Goal: Task Accomplishment & Management: Use online tool/utility

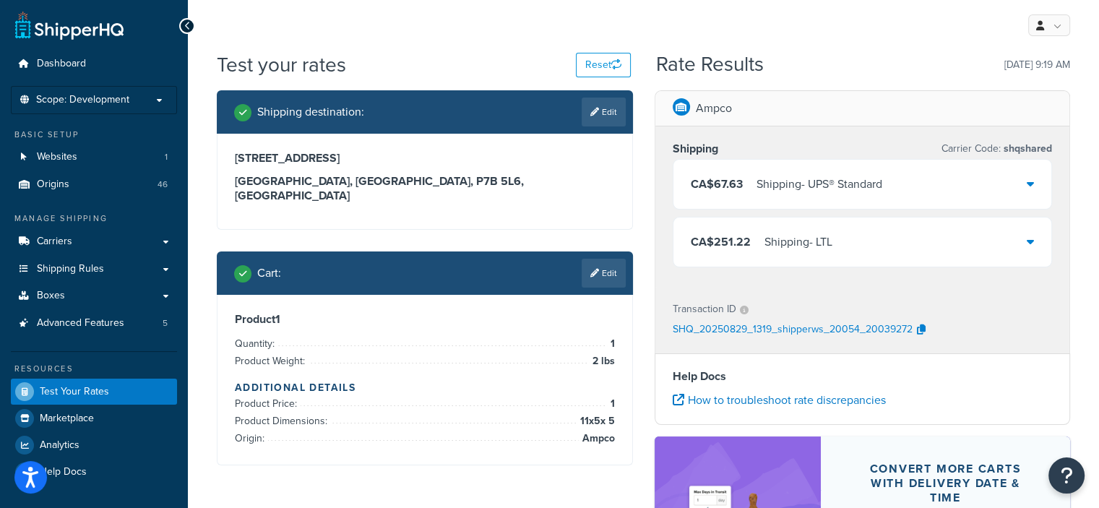
click at [704, 184] on span "CA$67.63" at bounding box center [717, 184] width 52 height 17
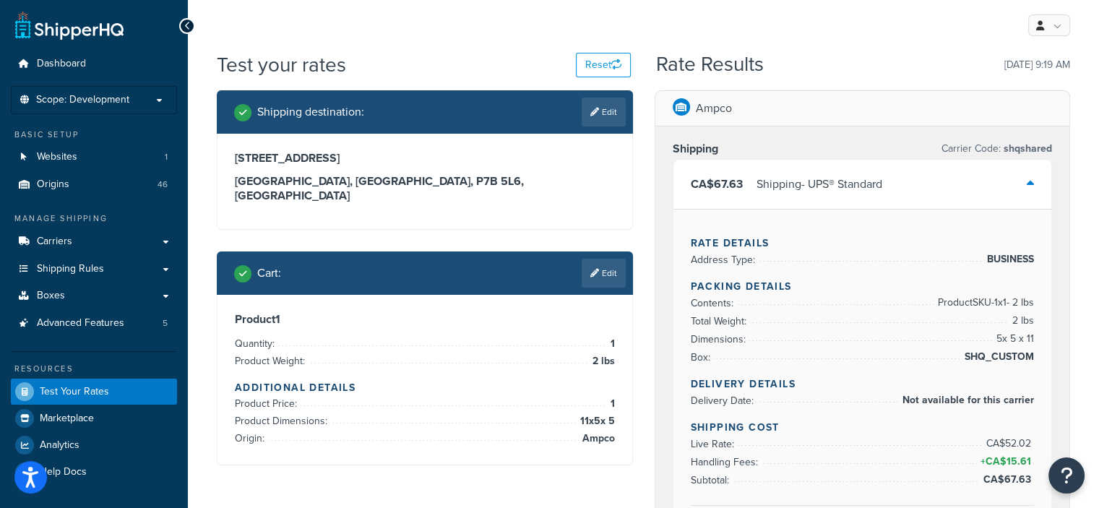
click at [706, 179] on span "CA$67.63" at bounding box center [717, 184] width 52 height 17
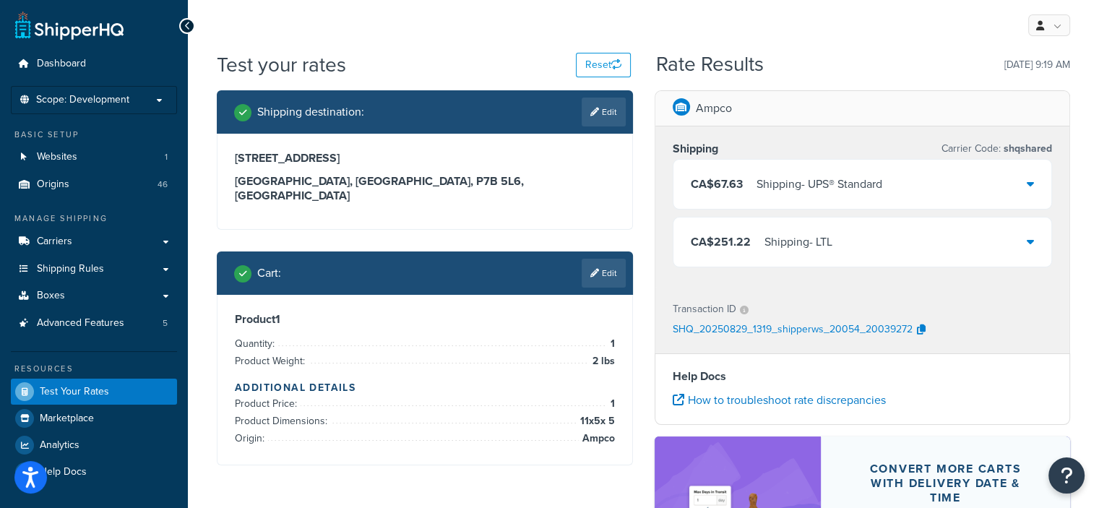
click at [595, 252] on div "Cart : Edit" at bounding box center [425, 273] width 416 height 43
click at [596, 269] on icon at bounding box center [595, 273] width 9 height 9
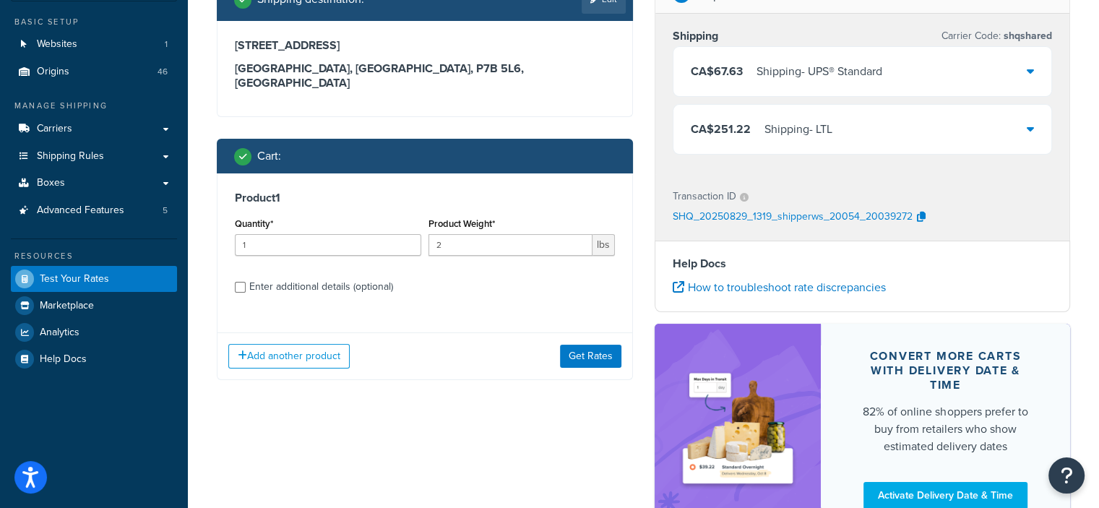
scroll to position [145, 0]
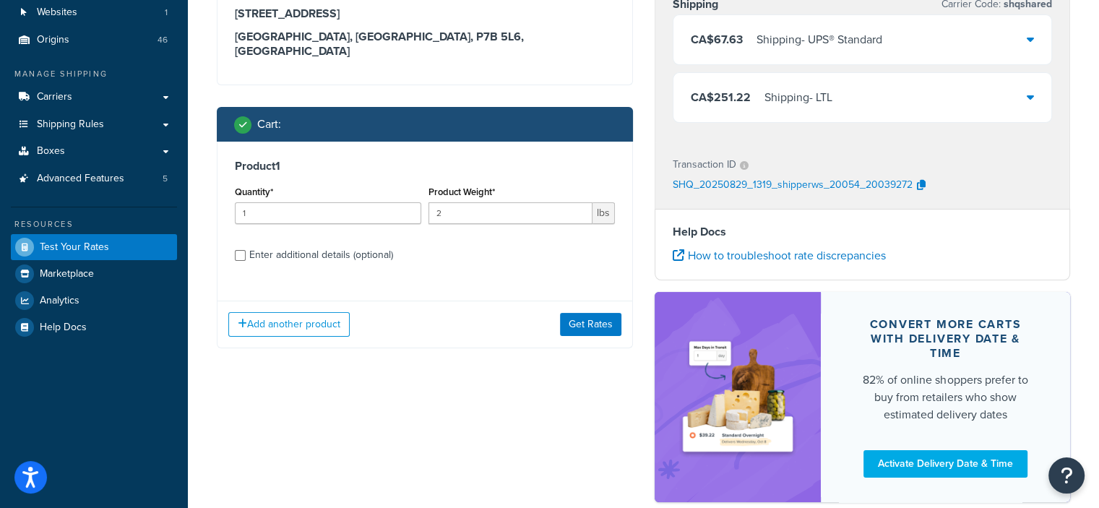
click at [363, 245] on div "Enter additional details (optional)" at bounding box center [321, 255] width 144 height 20
click at [246, 250] on input "Enter additional details (optional)" at bounding box center [240, 255] width 11 height 11
checkbox input "true"
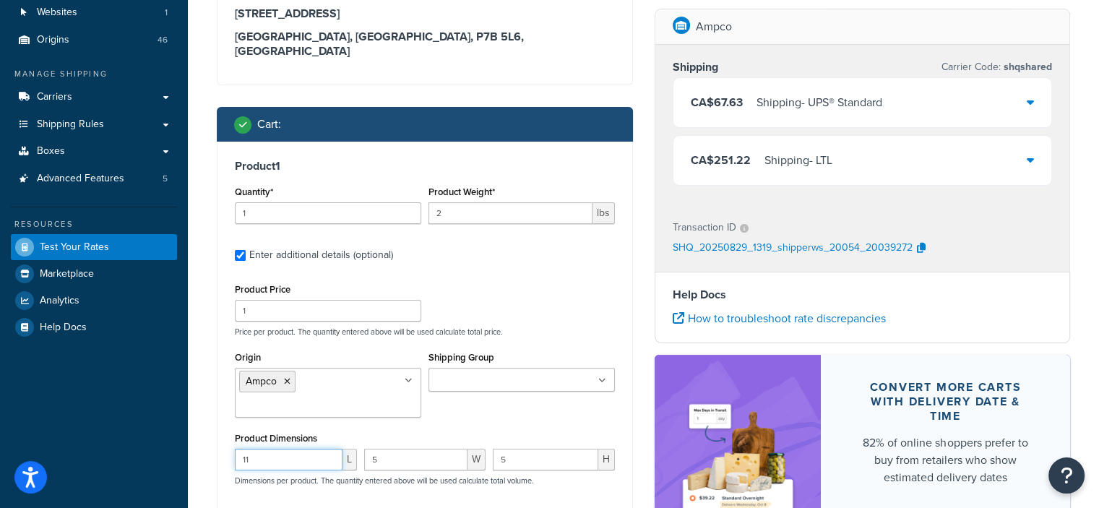
click at [322, 449] on input "11" at bounding box center [289, 460] width 108 height 22
click at [320, 449] on input "11" at bounding box center [289, 460] width 108 height 22
click at [319, 449] on input "11" at bounding box center [289, 460] width 108 height 22
drag, startPoint x: 318, startPoint y: 445, endPoint x: 185, endPoint y: 414, distance: 136.4
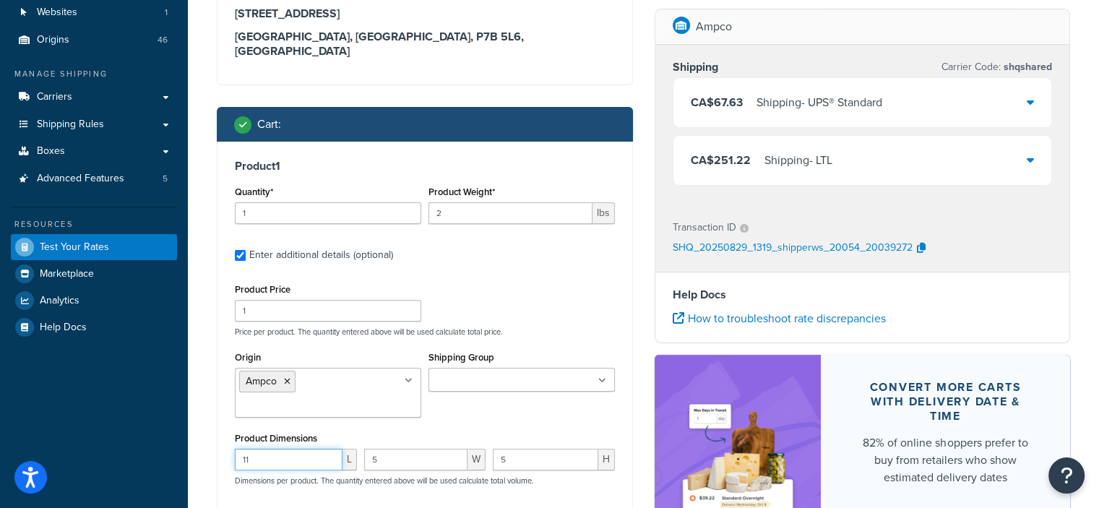
click at [185, 414] on div "Dashboard Scope: Development Basic Setup Websites 1 Origins 46 Manage Shipping …" at bounding box center [549, 321] width 1099 height 932
type input "7"
type input "30"
click at [465, 202] on input "2" at bounding box center [511, 213] width 164 height 22
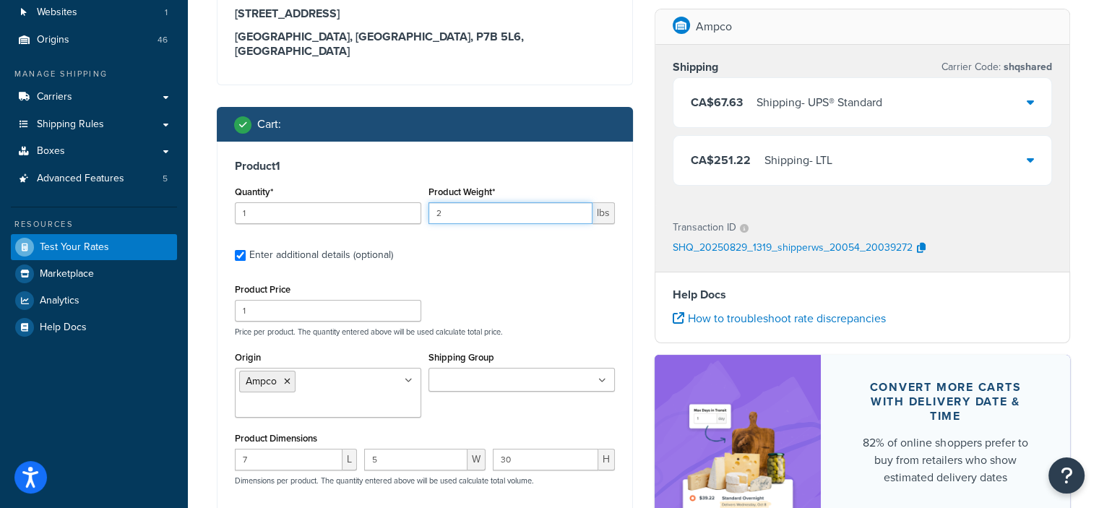
drag, startPoint x: 465, startPoint y: 194, endPoint x: 398, endPoint y: 197, distance: 68.0
click at [398, 197] on div "Quantity* 1 Product Weight* 2 lbs" at bounding box center [424, 208] width 387 height 53
type input "5"
click at [475, 249] on label "Enter additional details (optional)" at bounding box center [432, 253] width 366 height 23
click at [246, 250] on input "Enter additional details (optional)" at bounding box center [240, 255] width 11 height 11
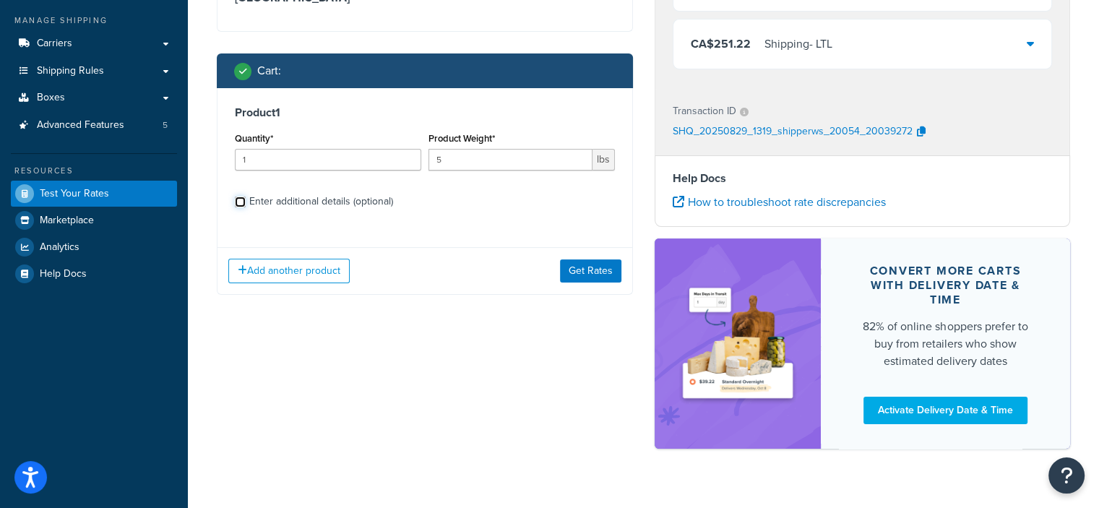
scroll to position [224, 0]
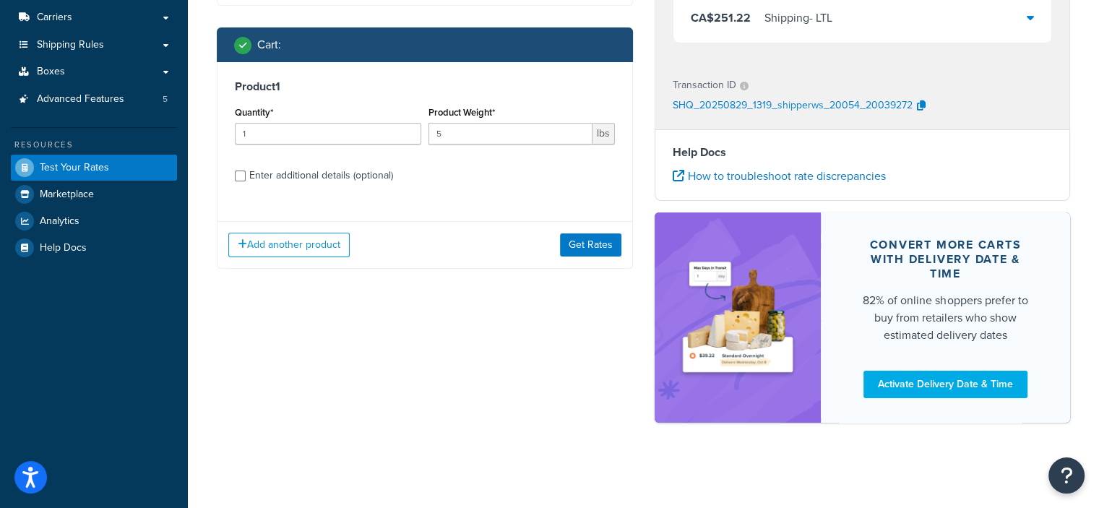
click at [356, 166] on div "Enter additional details (optional)" at bounding box center [321, 176] width 144 height 20
click at [246, 171] on input "Enter additional details (optional)" at bounding box center [240, 176] width 11 height 11
checkbox input "true"
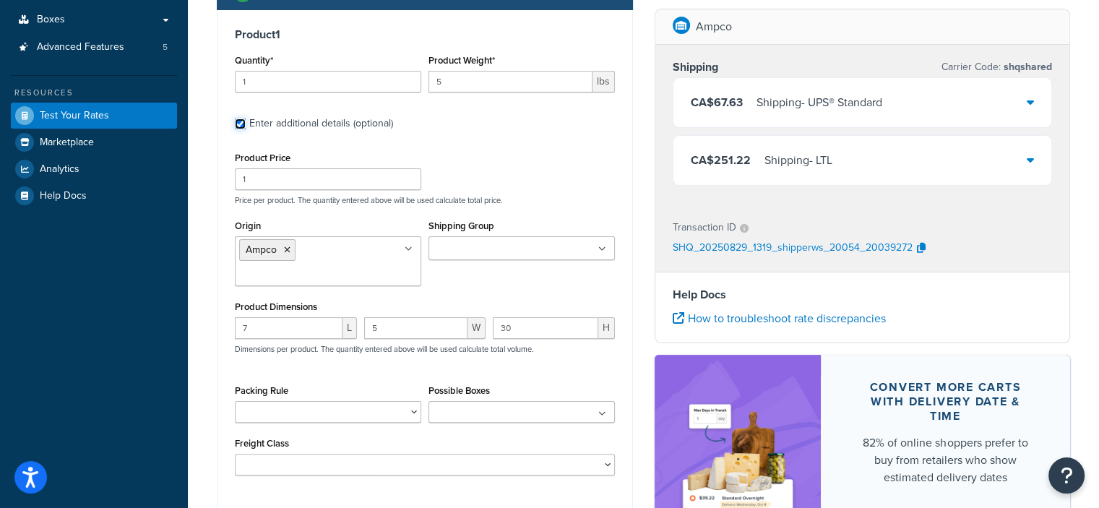
scroll to position [296, 0]
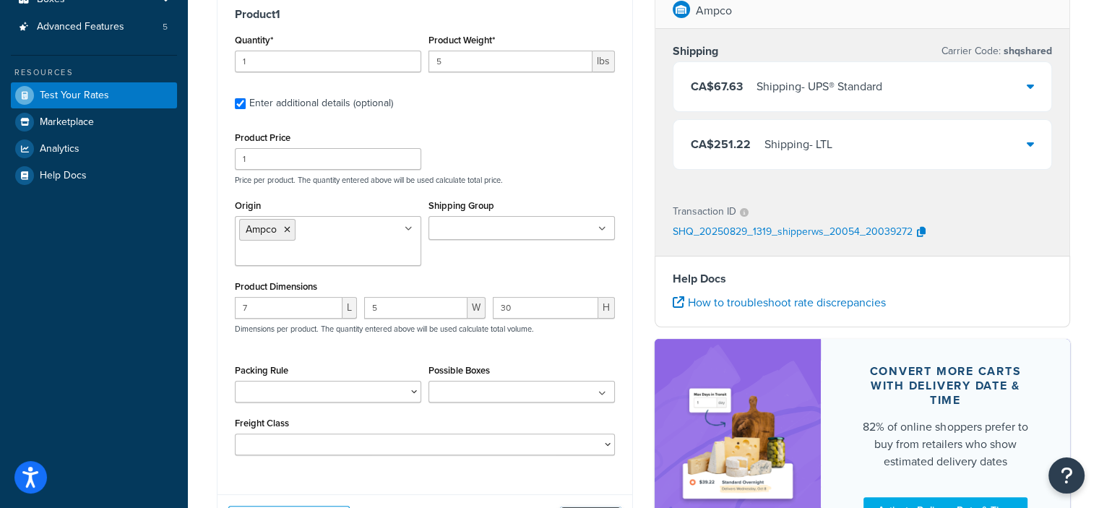
click at [589, 507] on button "Get Rates" at bounding box center [590, 518] width 61 height 23
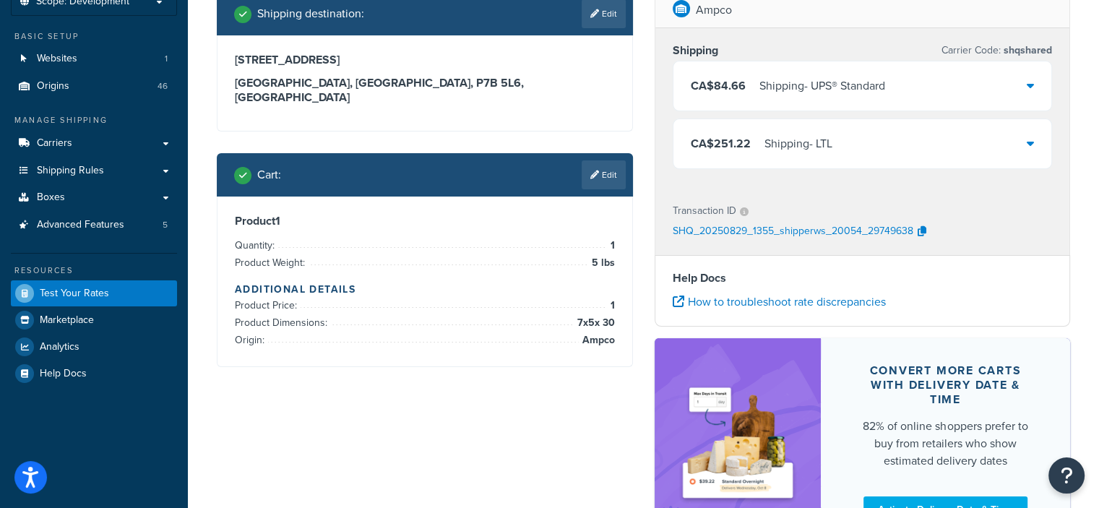
scroll to position [80, 0]
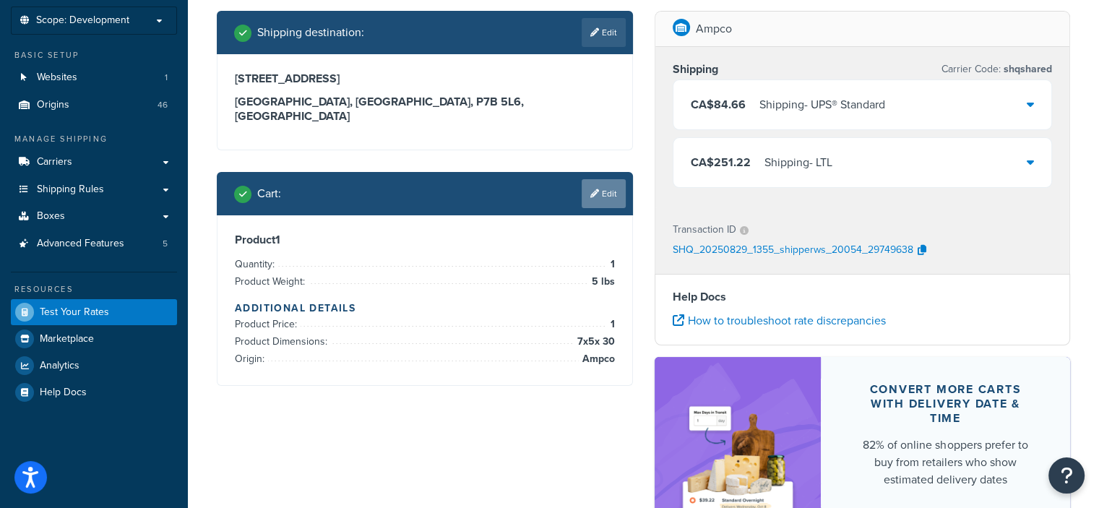
click at [598, 179] on link "Edit" at bounding box center [604, 193] width 44 height 29
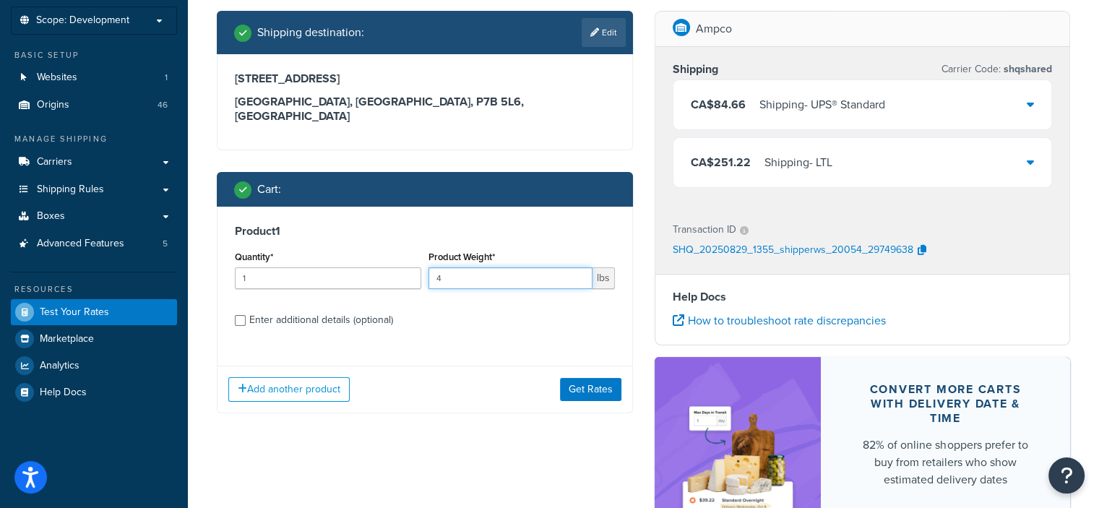
type input "4"
click at [577, 268] on input "4" at bounding box center [511, 278] width 164 height 22
click at [586, 378] on button "Get Rates" at bounding box center [590, 389] width 61 height 23
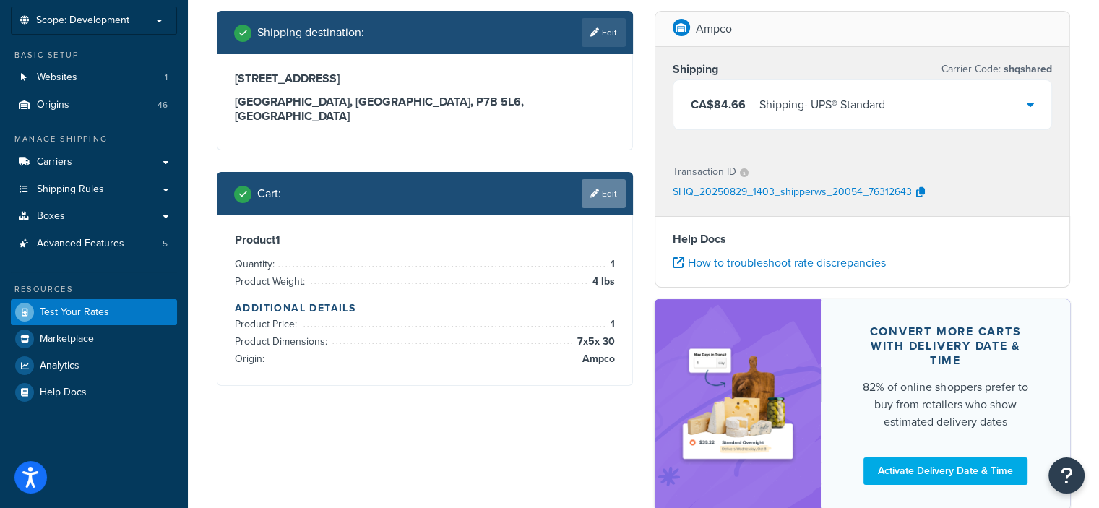
click at [617, 186] on link "Edit" at bounding box center [604, 193] width 44 height 29
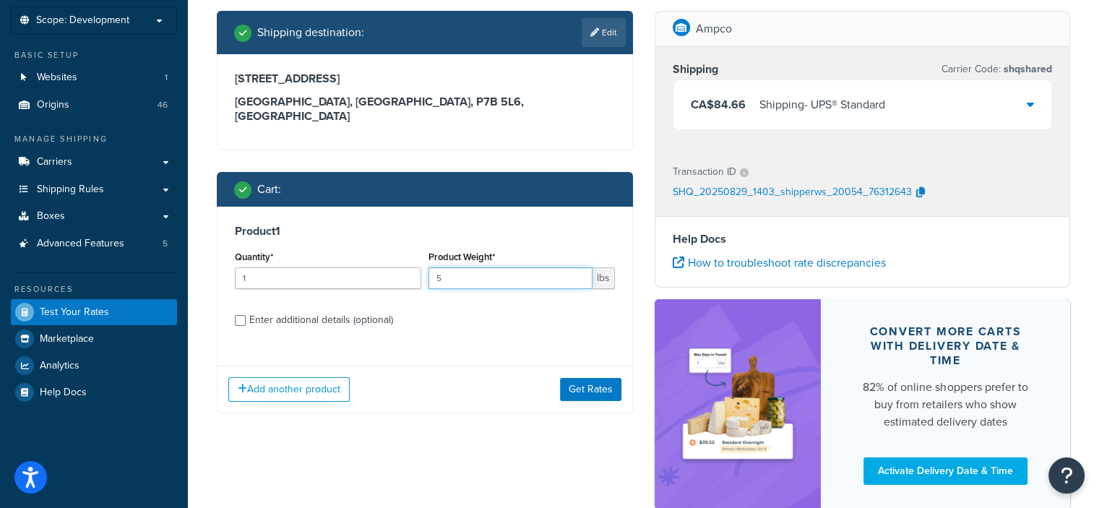
type input "5"
click at [577, 267] on input "5" at bounding box center [511, 278] width 164 height 22
click at [587, 378] on button "Get Rates" at bounding box center [590, 389] width 61 height 23
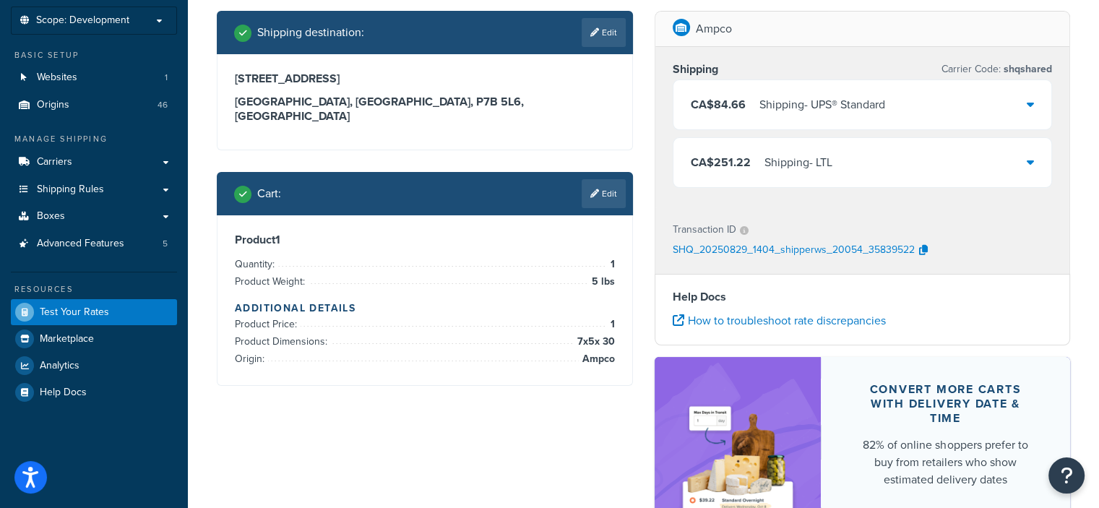
click at [573, 179] on div "Cart : Edit" at bounding box center [430, 193] width 392 height 29
click at [617, 179] on link "Edit" at bounding box center [604, 193] width 44 height 29
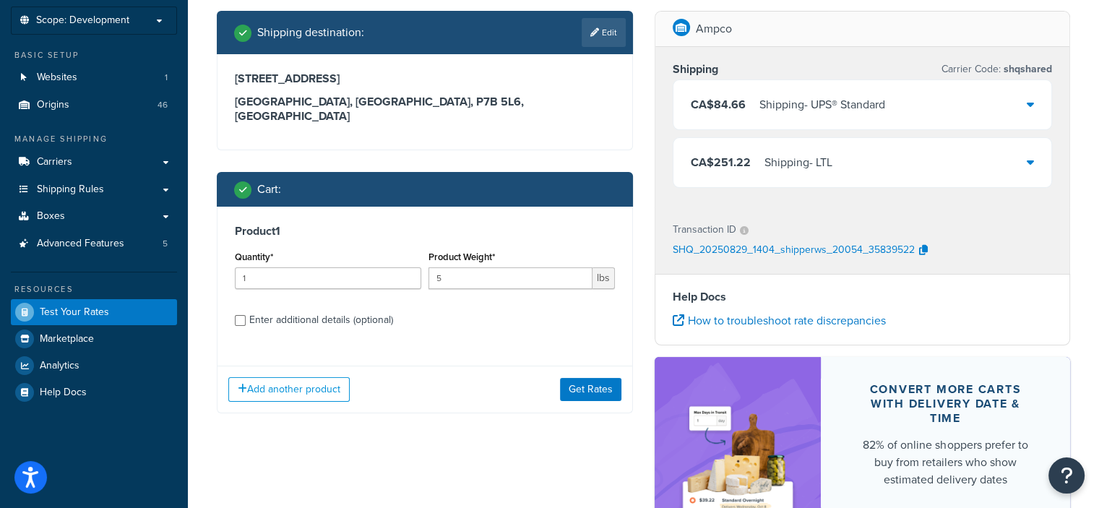
click at [353, 310] on div "Enter additional details (optional)" at bounding box center [321, 320] width 144 height 20
click at [246, 315] on input "Enter additional details (optional)" at bounding box center [240, 320] width 11 height 11
checkbox input "true"
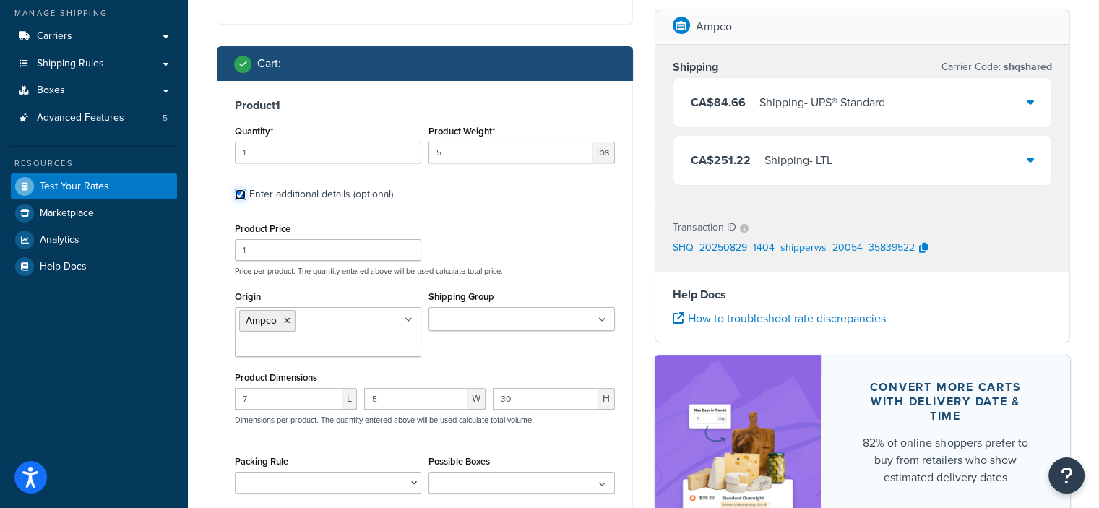
scroll to position [224, 0]
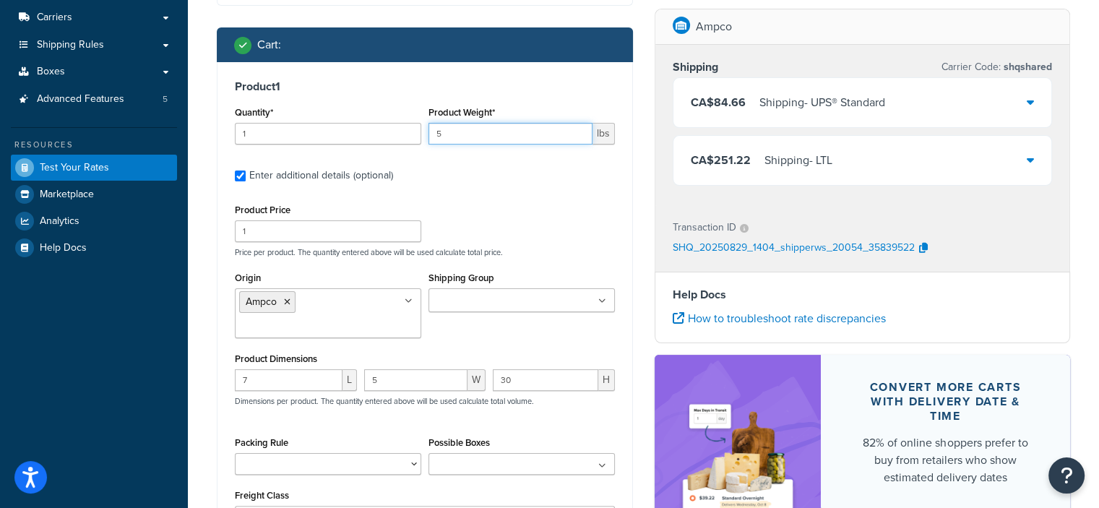
drag, startPoint x: 459, startPoint y: 123, endPoint x: 415, endPoint y: 129, distance: 44.5
click at [415, 129] on div "Quantity* 1 Product Weight* 5 lbs" at bounding box center [424, 129] width 387 height 53
type input "2"
drag, startPoint x: 382, startPoint y: 364, endPoint x: 351, endPoint y: 366, distance: 31.2
click at [351, 369] on div "7 L 5 W 30 H Dimensions per product. The quantity entered above will be used ca…" at bounding box center [424, 395] width 387 height 53
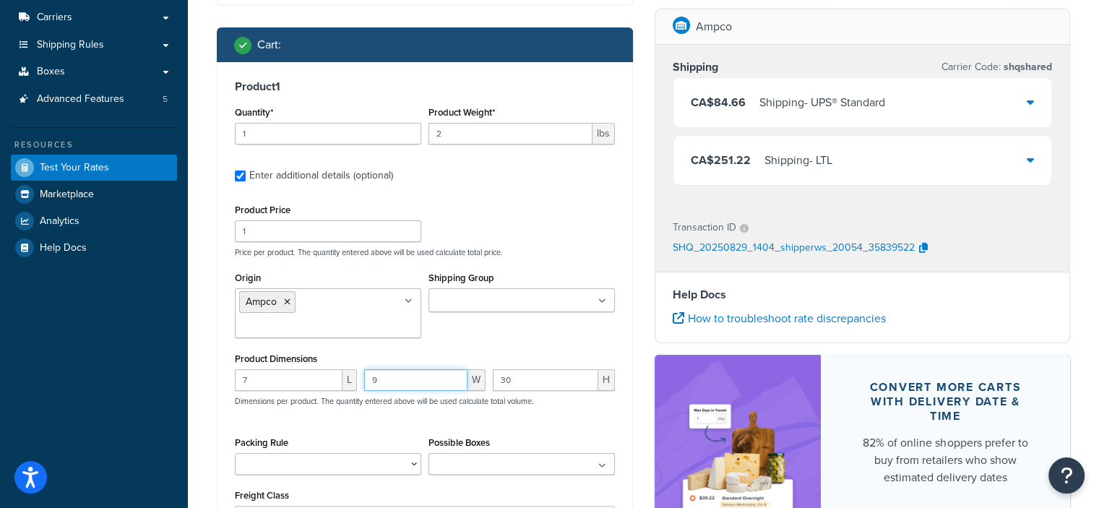
type input "9"
drag, startPoint x: 518, startPoint y: 375, endPoint x: 472, endPoint y: 365, distance: 46.6
click at [472, 369] on div "7 L 9 W 30 H Dimensions per product. The quantity entered above will be used ca…" at bounding box center [424, 395] width 387 height 53
type input "4"
click at [288, 298] on icon at bounding box center [287, 302] width 7 height 9
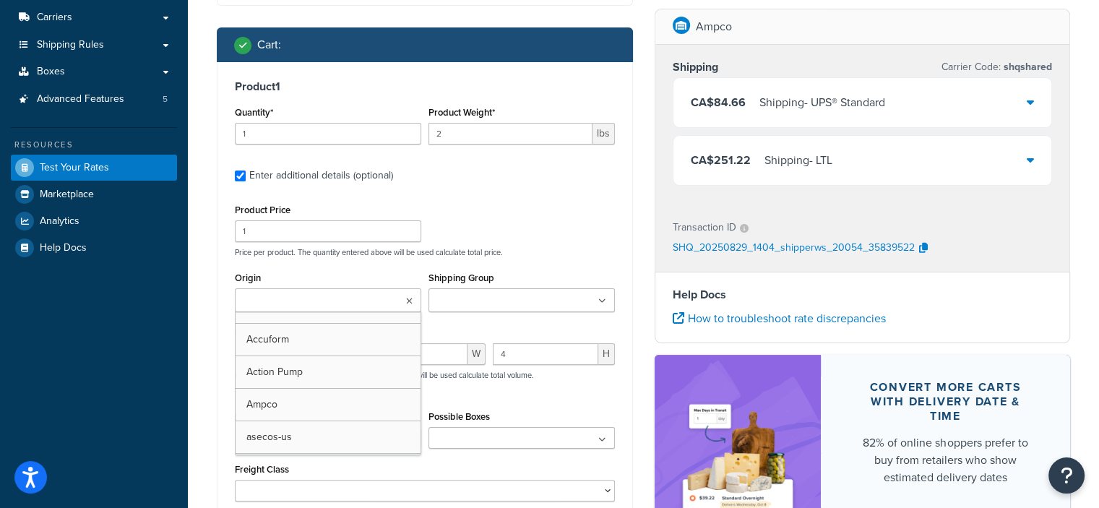
click at [288, 293] on input "Origin" at bounding box center [303, 301] width 128 height 16
type input "denios ca"
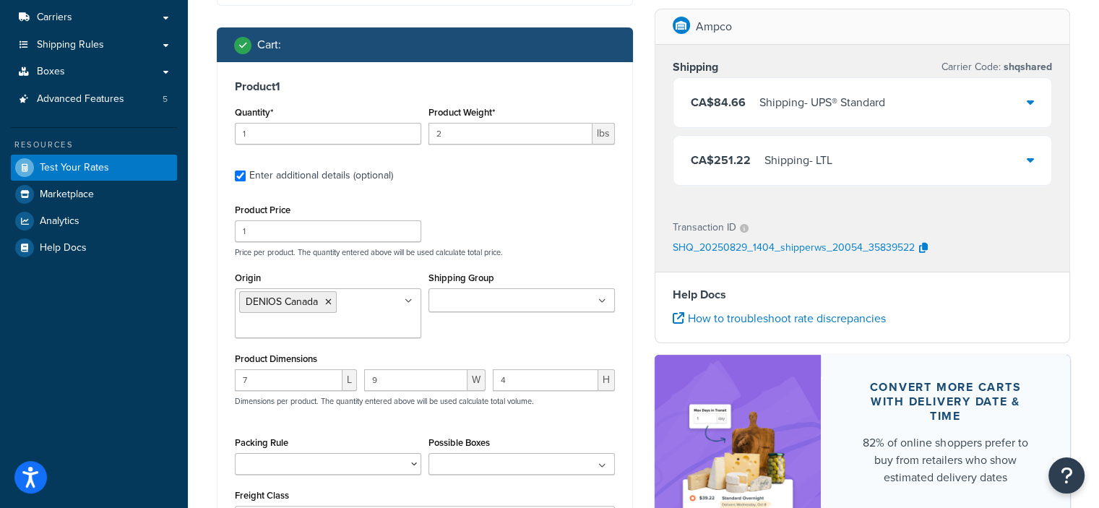
click at [508, 200] on div "Product Price 1 Price per product. The quantity entered above will be used calc…" at bounding box center [424, 228] width 387 height 57
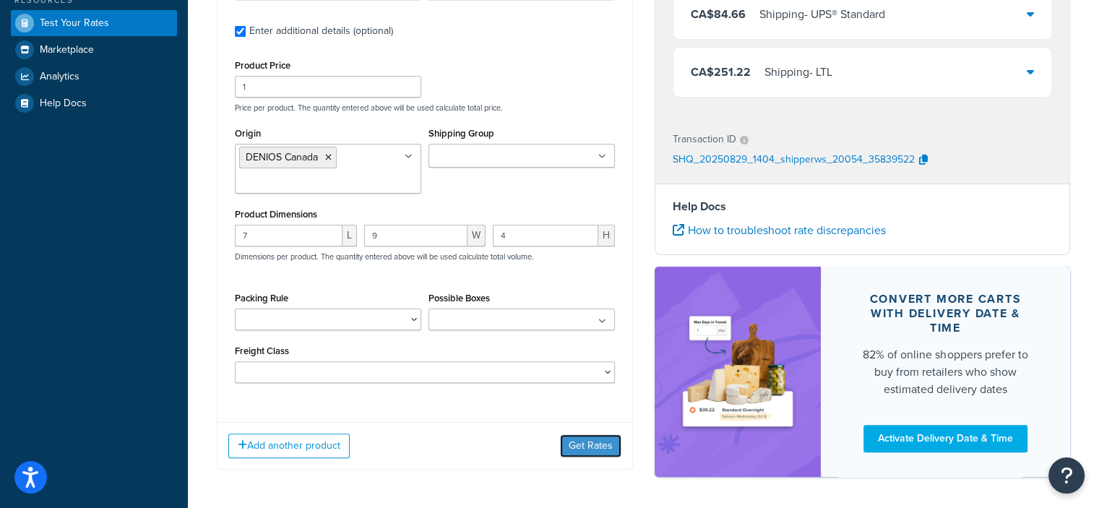
click at [581, 437] on button "Get Rates" at bounding box center [590, 445] width 61 height 23
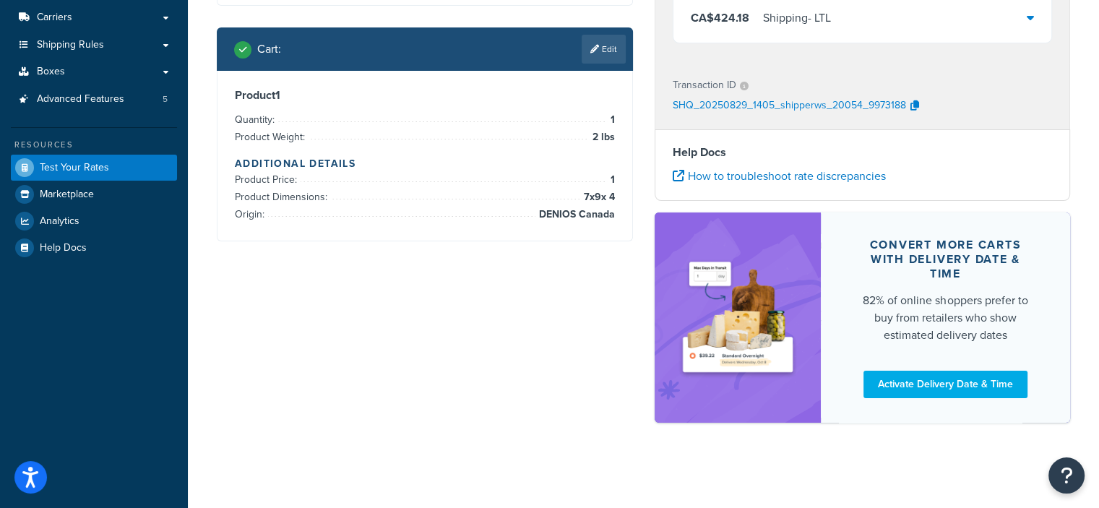
scroll to position [0, 0]
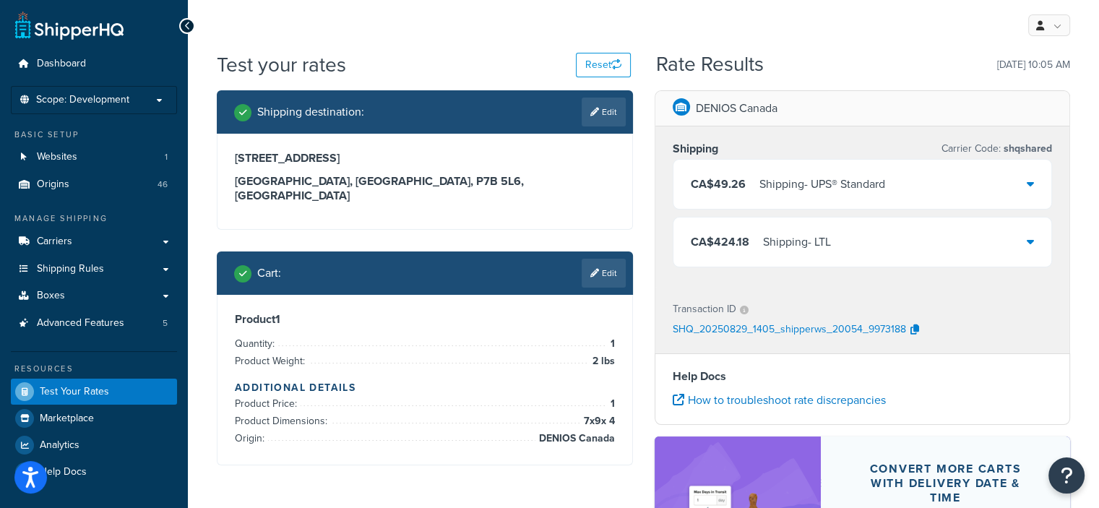
click at [309, 66] on h1 "Test your rates" at bounding box center [281, 65] width 129 height 28
click at [228, 62] on h1 "Test your rates" at bounding box center [281, 65] width 129 height 28
drag, startPoint x: 334, startPoint y: 64, endPoint x: 218, endPoint y: 58, distance: 116.5
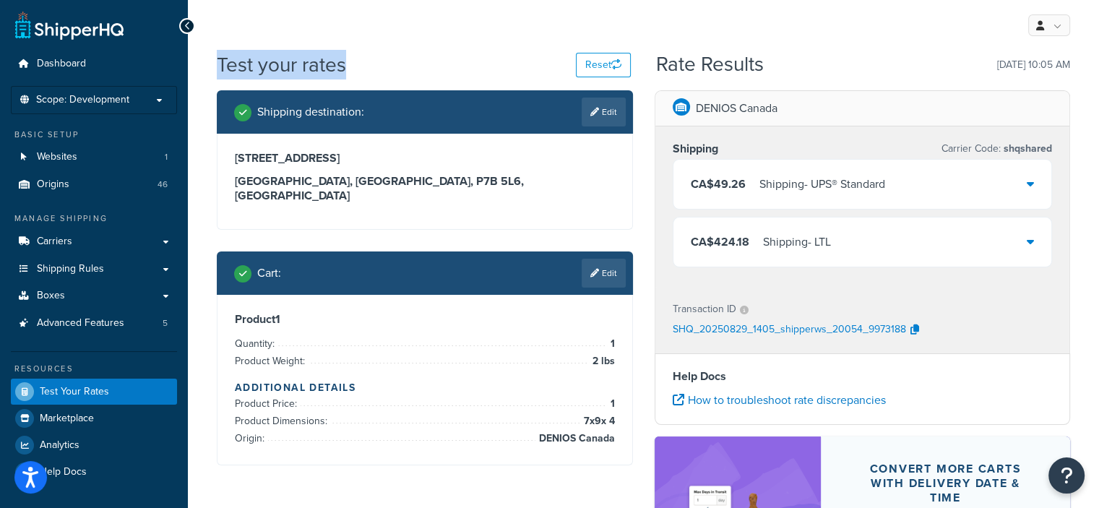
click at [218, 58] on div "Test your rates Reset" at bounding box center [424, 65] width 414 height 28
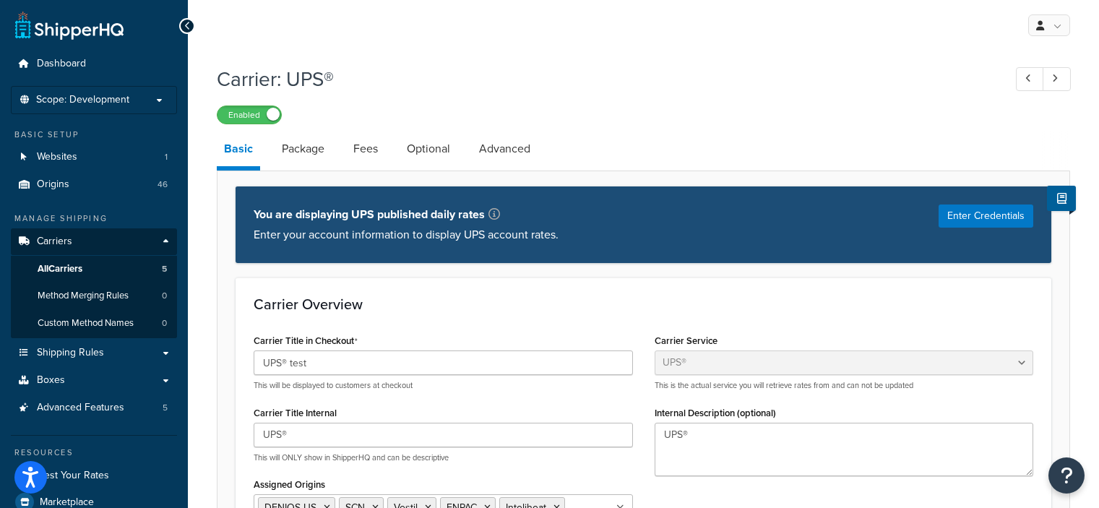
select select "ups"
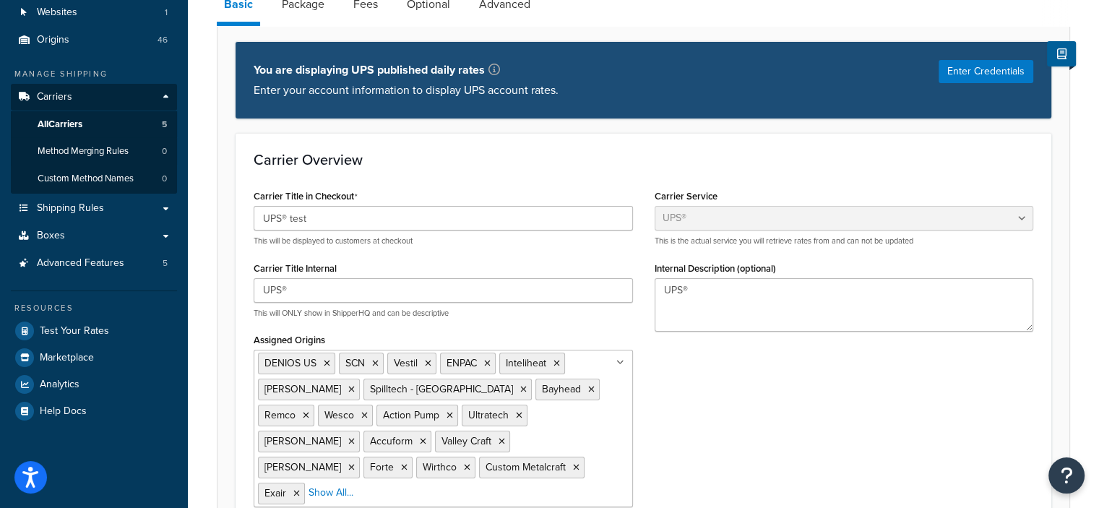
scroll to position [562, 0]
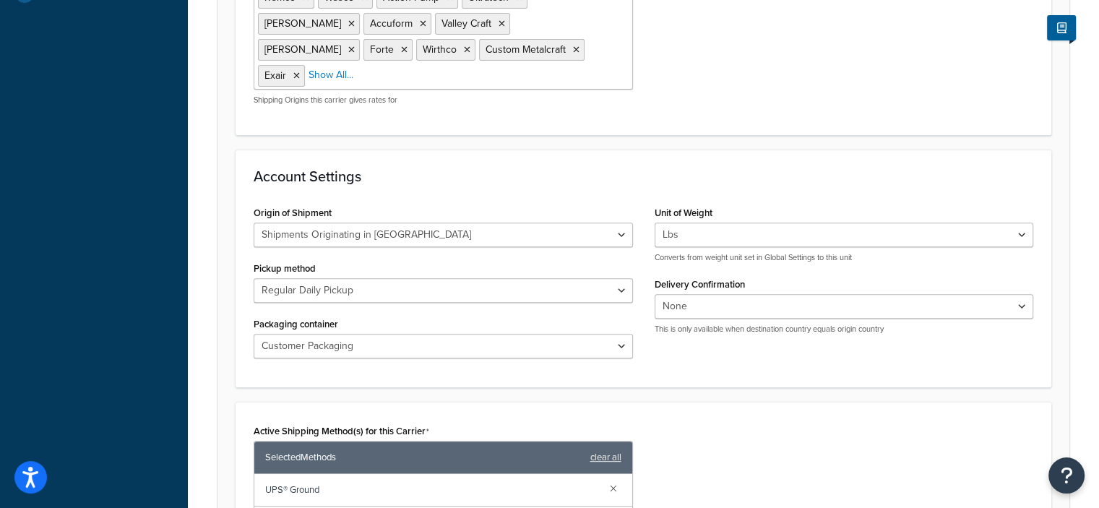
click at [600, 440] on form "Carrier Overview Carrier Title in Checkout UPS® test This will be displayed to …" at bounding box center [644, 271] width 852 height 1112
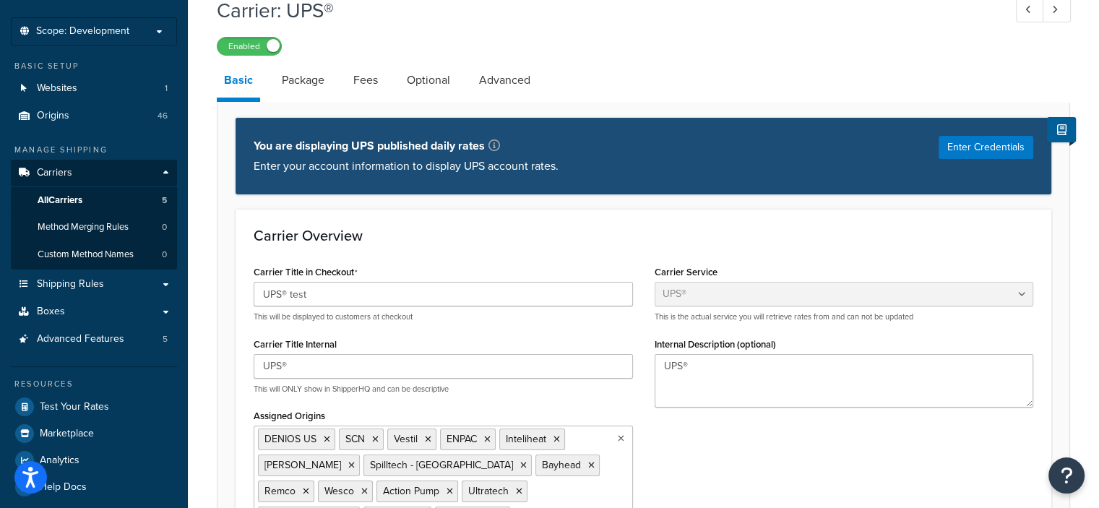
scroll to position [537, 0]
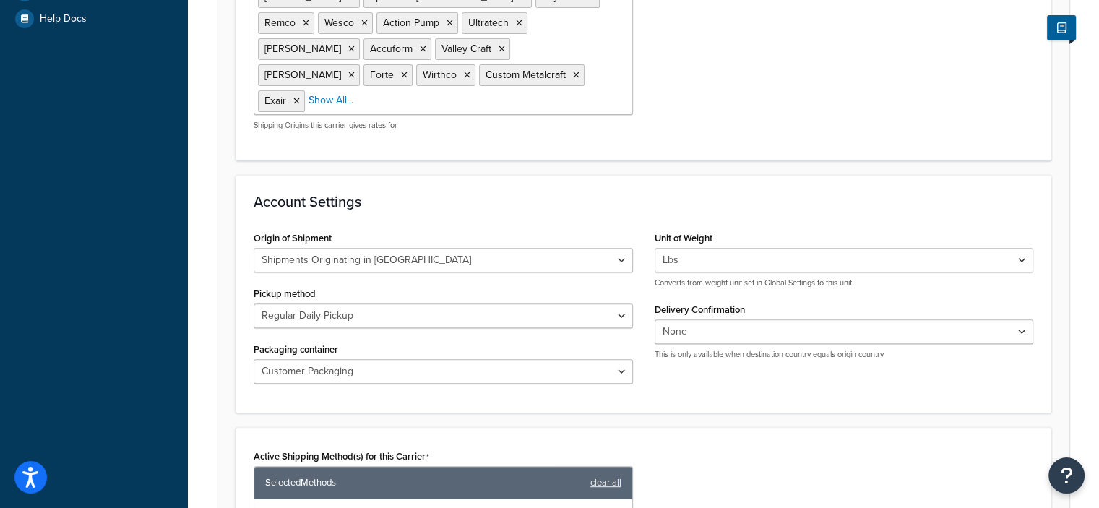
click at [777, 296] on form "Carrier Overview Carrier Title in Checkout UPS® test This will be displayed to …" at bounding box center [644, 297] width 852 height 1112
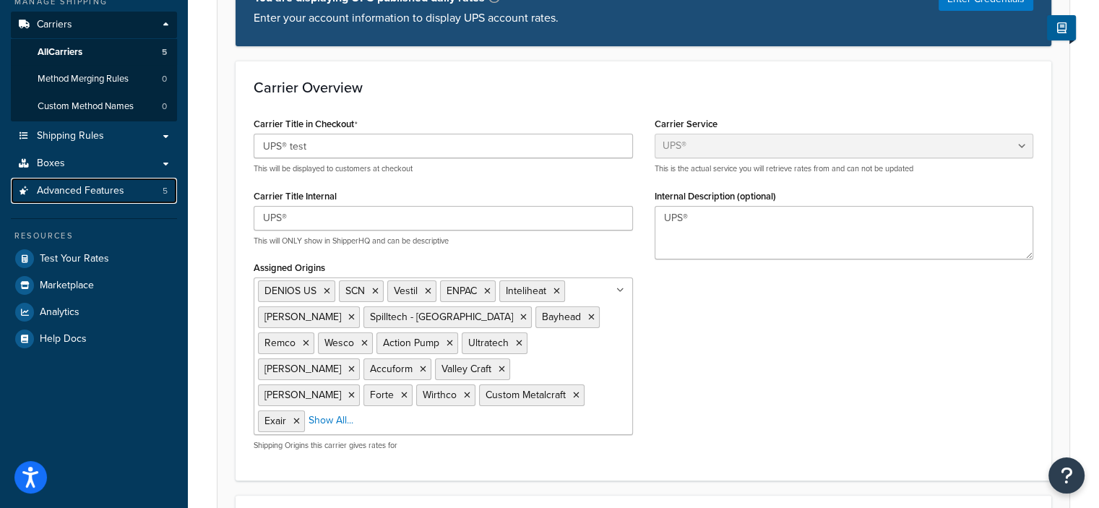
scroll to position [361, 0]
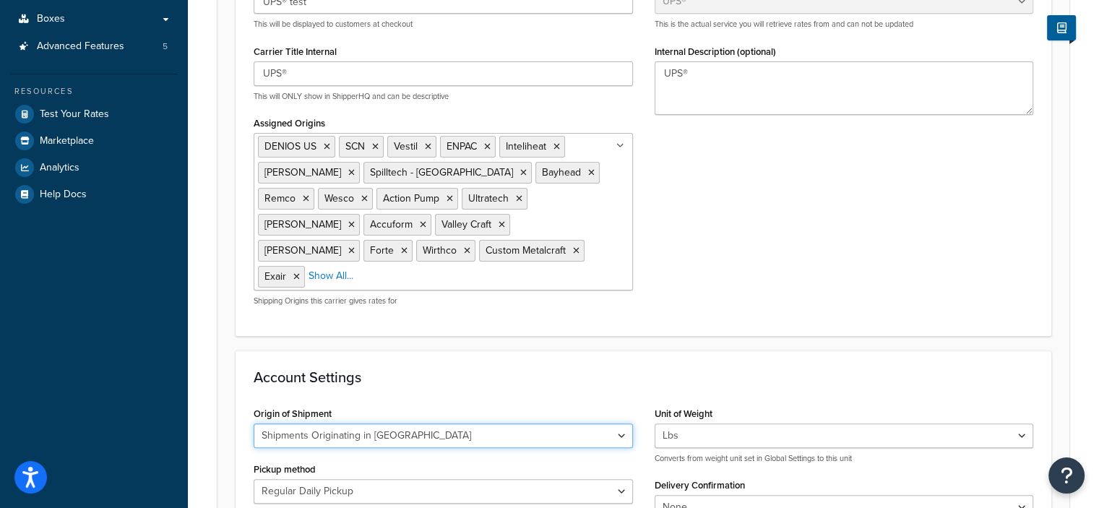
click at [565, 424] on select "United States Domestic Shipments Shipments Originating in United States Shipmen…" at bounding box center [443, 436] width 379 height 25
select select "us"
click at [254, 424] on select "United States Domestic Shipments Shipments Originating in United States Shipmen…" at bounding box center [443, 436] width 379 height 25
click at [705, 303] on div "Carrier Overview Carrier Title in Checkout UPS® test This will be displayed to …" at bounding box center [644, 125] width 816 height 419
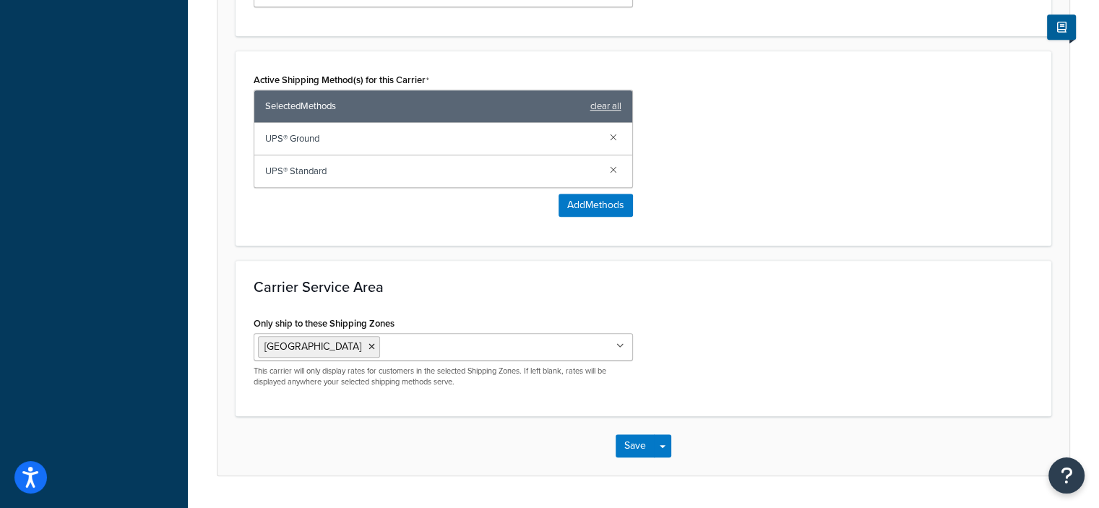
scroll to position [925, 0]
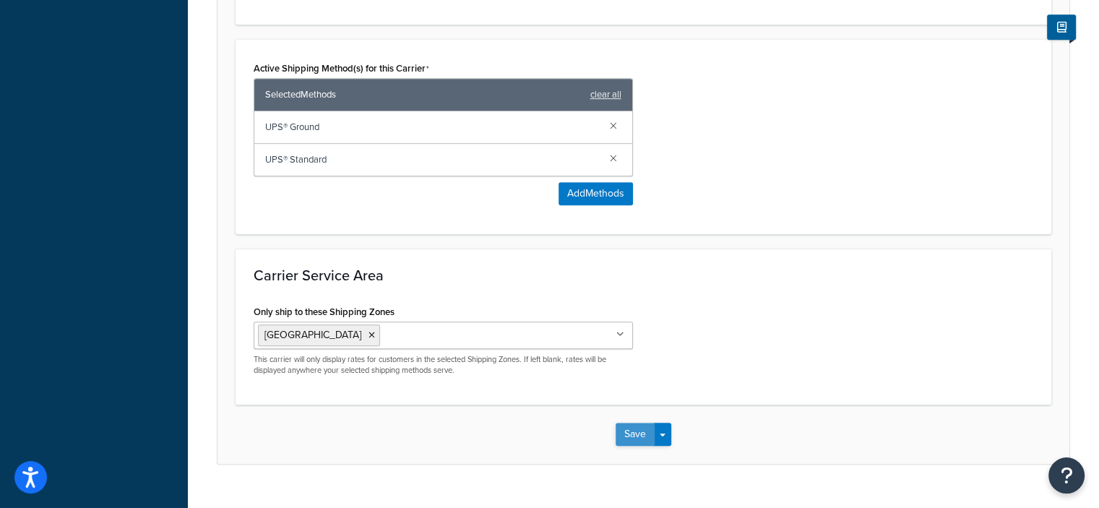
click at [619, 423] on button "Save" at bounding box center [635, 434] width 39 height 23
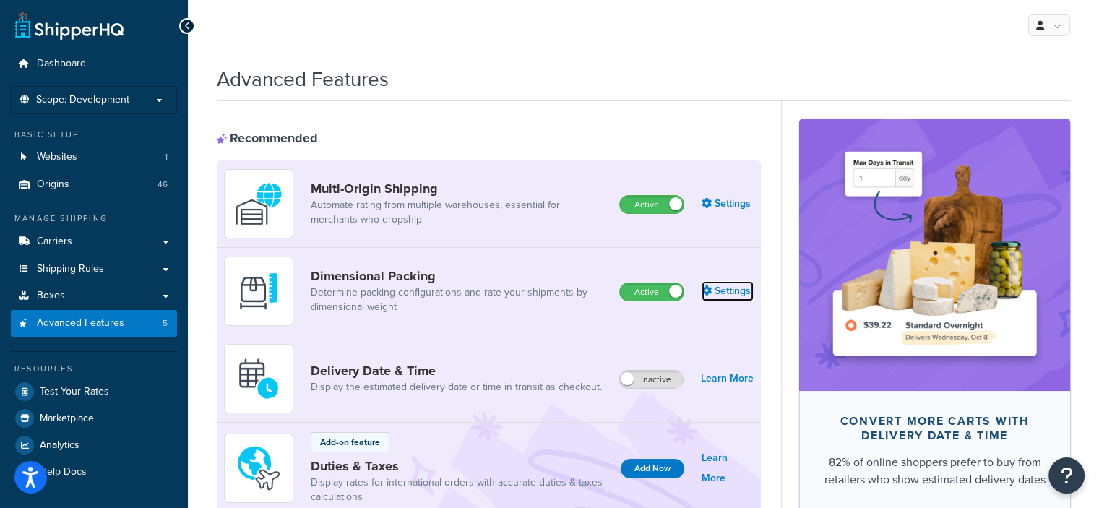
click at [723, 289] on link "Settings" at bounding box center [728, 291] width 52 height 20
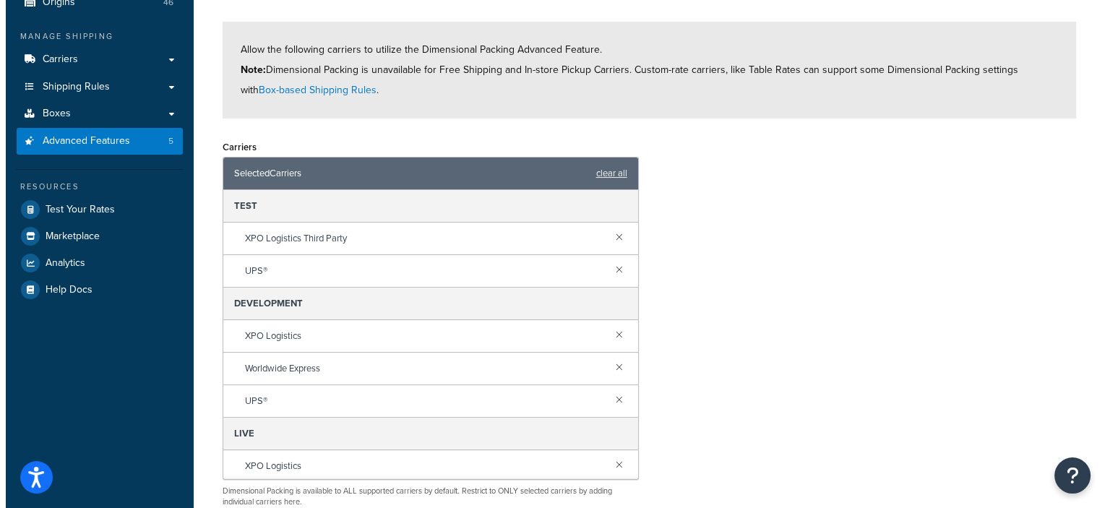
scroll to position [217, 0]
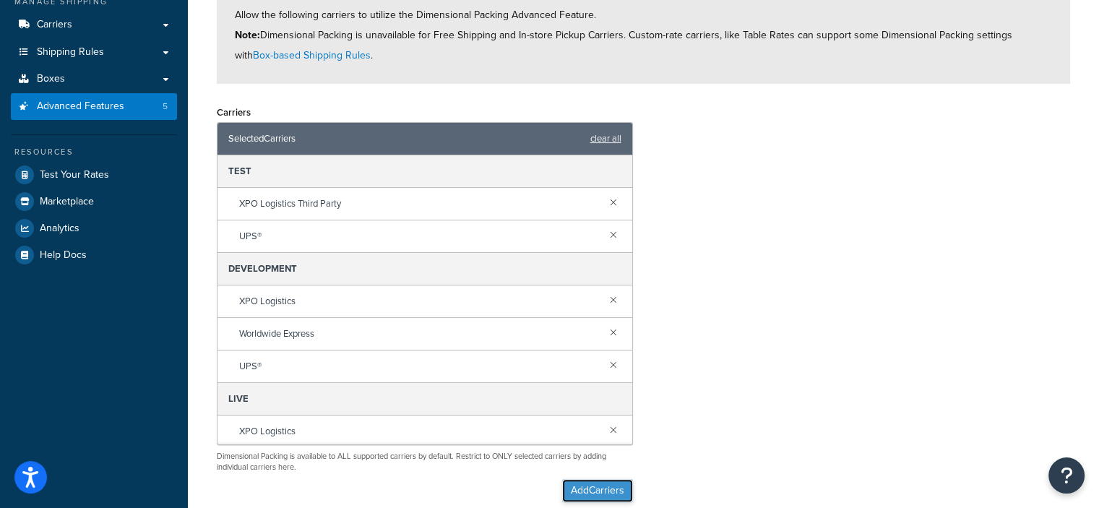
click at [575, 491] on button "Add Carriers" at bounding box center [597, 490] width 71 height 23
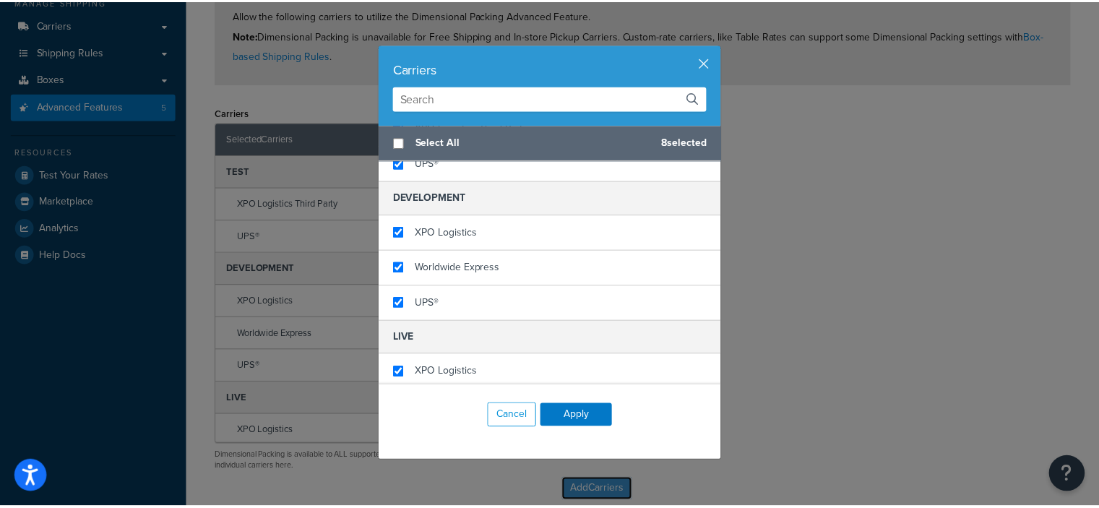
scroll to position [48, 0]
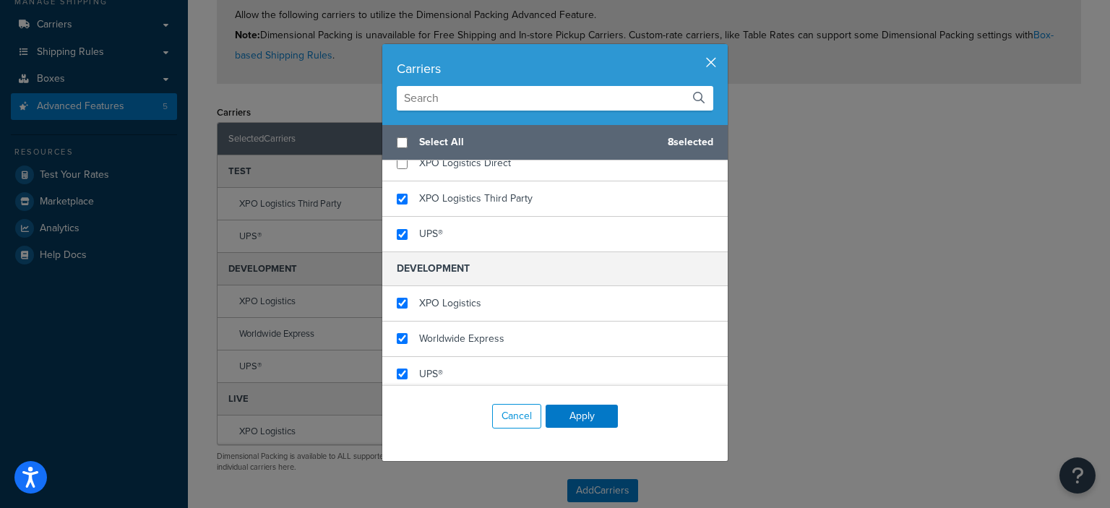
click at [724, 48] on button "button" at bounding box center [726, 46] width 4 height 4
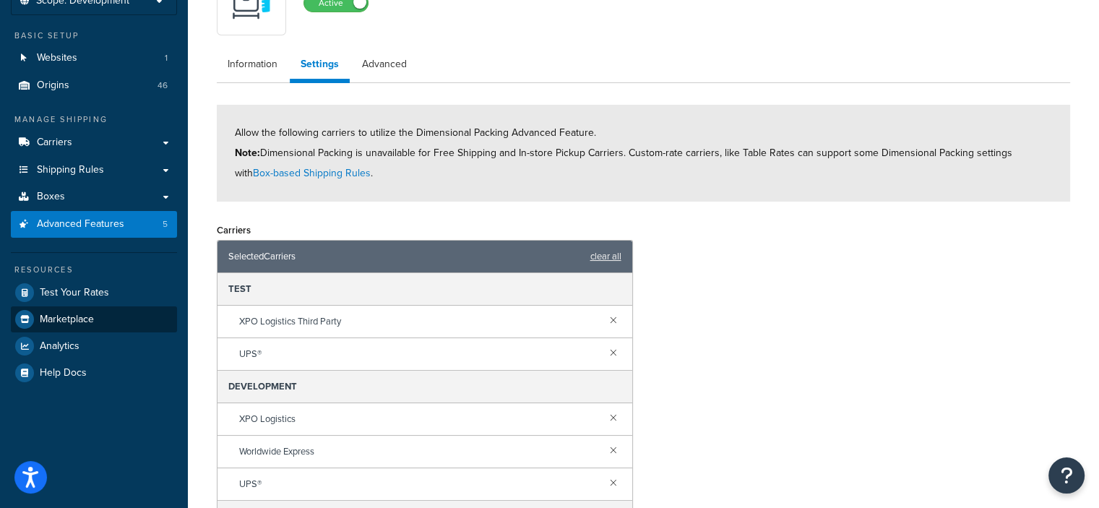
scroll to position [0, 0]
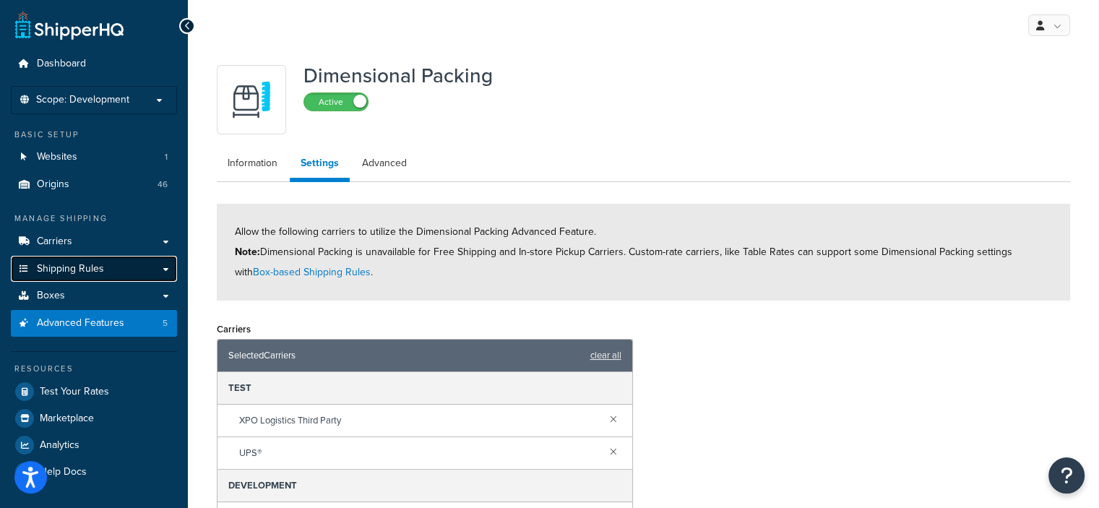
click at [86, 270] on span "Shipping Rules" at bounding box center [70, 269] width 67 height 12
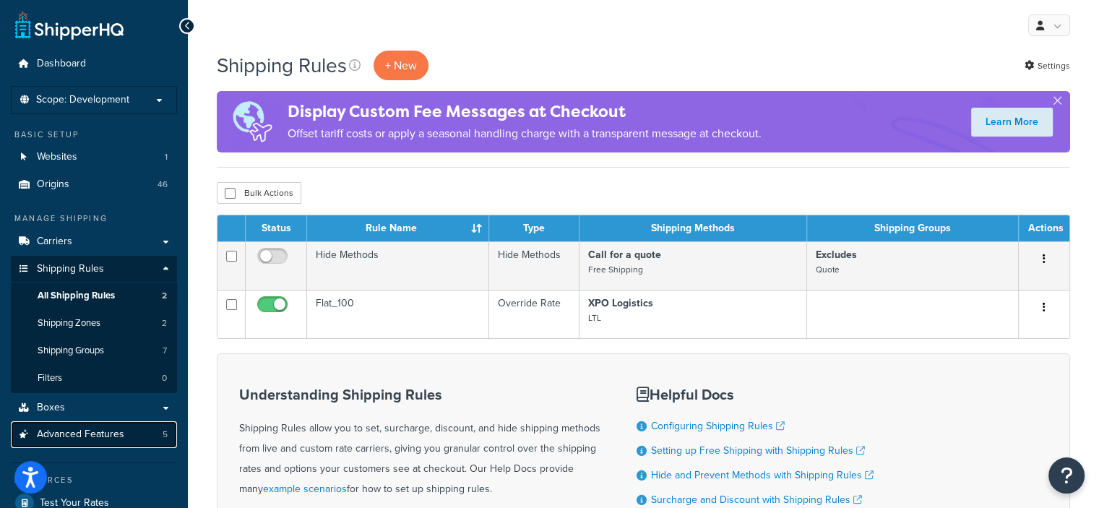
click at [87, 431] on span "Advanced Features" at bounding box center [80, 435] width 87 height 12
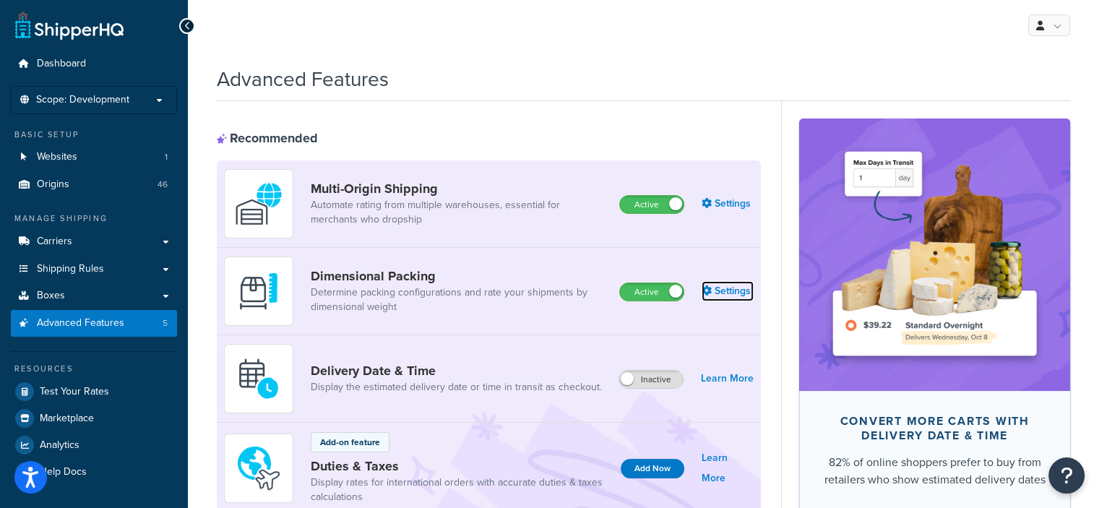
click at [736, 291] on link "Settings" at bounding box center [728, 291] width 52 height 20
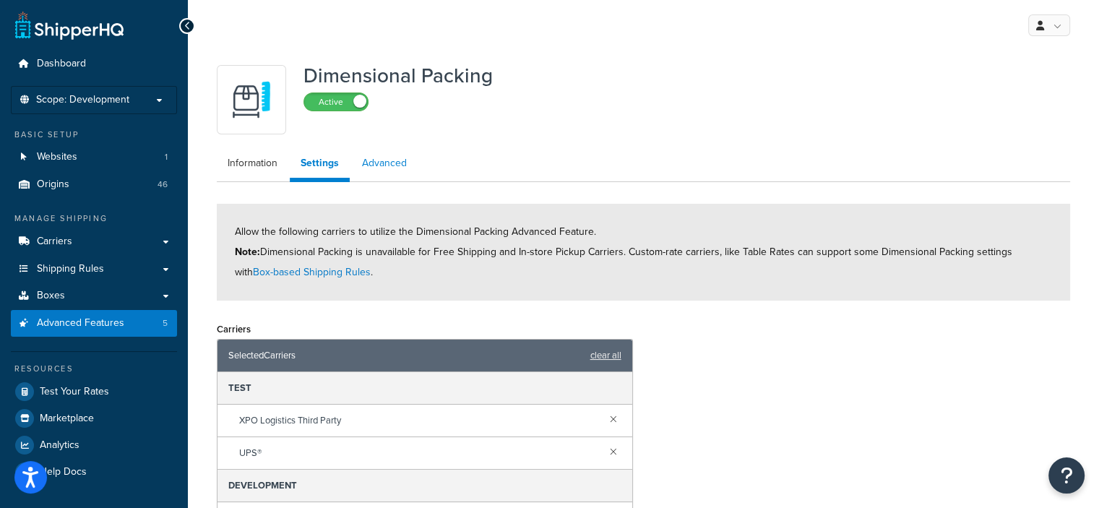
click at [396, 170] on link "Advanced" at bounding box center [384, 163] width 66 height 29
select select "false"
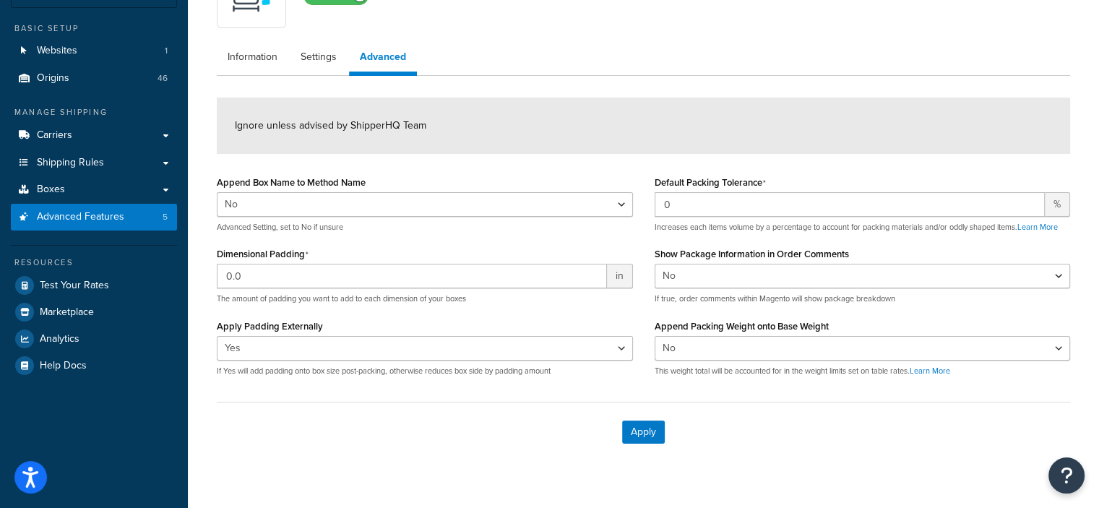
scroll to position [59, 0]
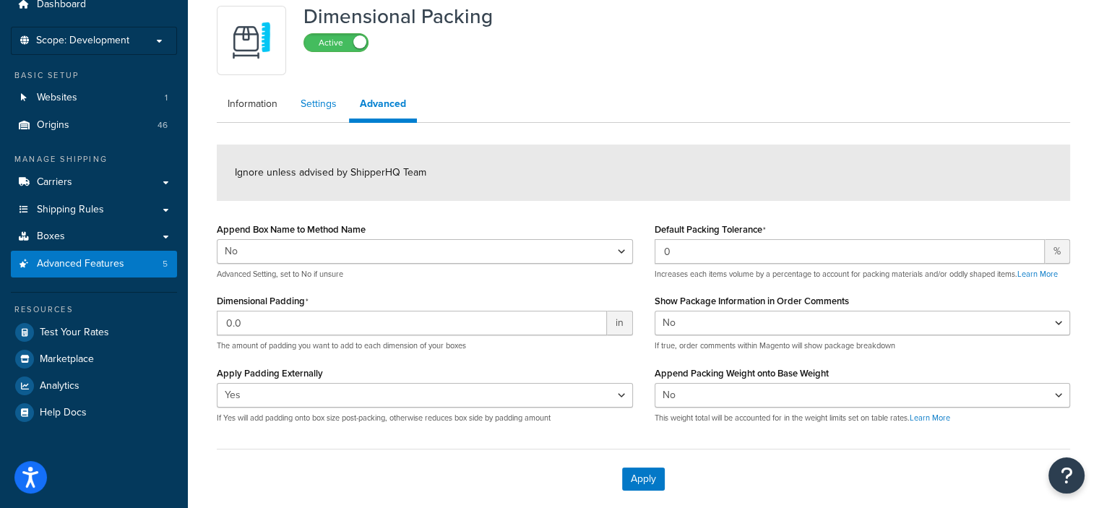
click at [306, 95] on link "Settings" at bounding box center [319, 104] width 58 height 29
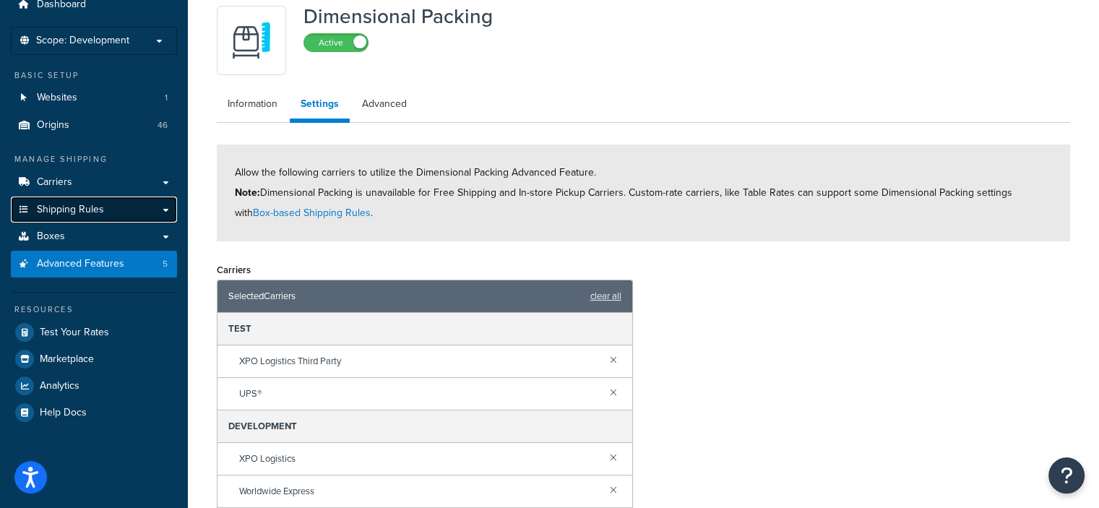
click at [90, 204] on span "Shipping Rules" at bounding box center [70, 210] width 67 height 12
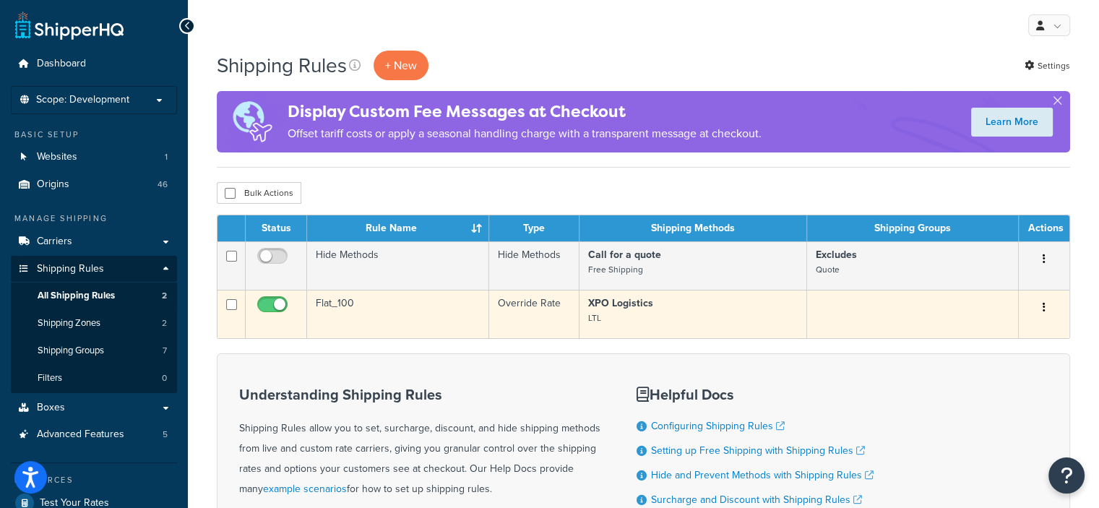
click at [360, 309] on td "Flat_100" at bounding box center [398, 314] width 182 height 48
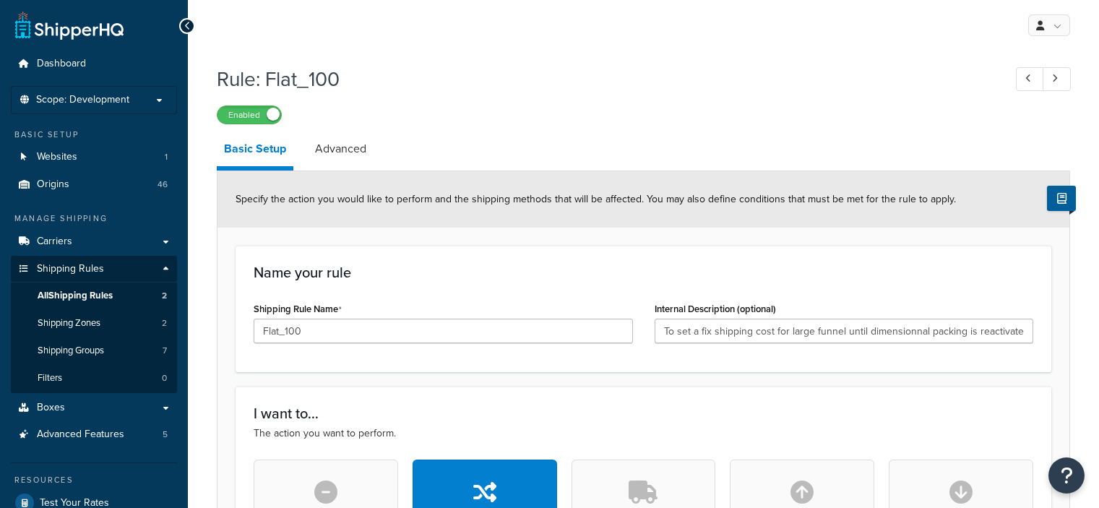
select select "ITEM"
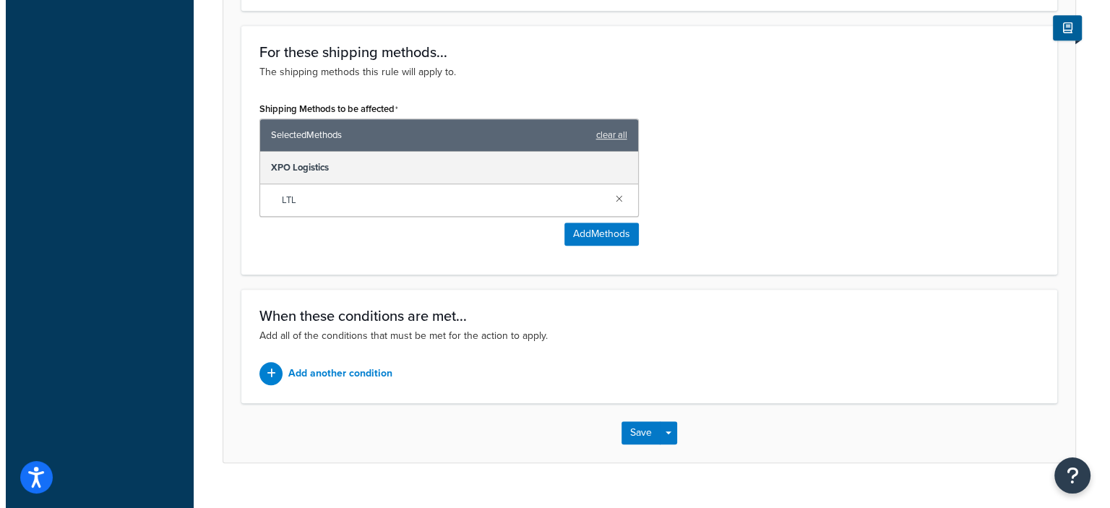
scroll to position [867, 0]
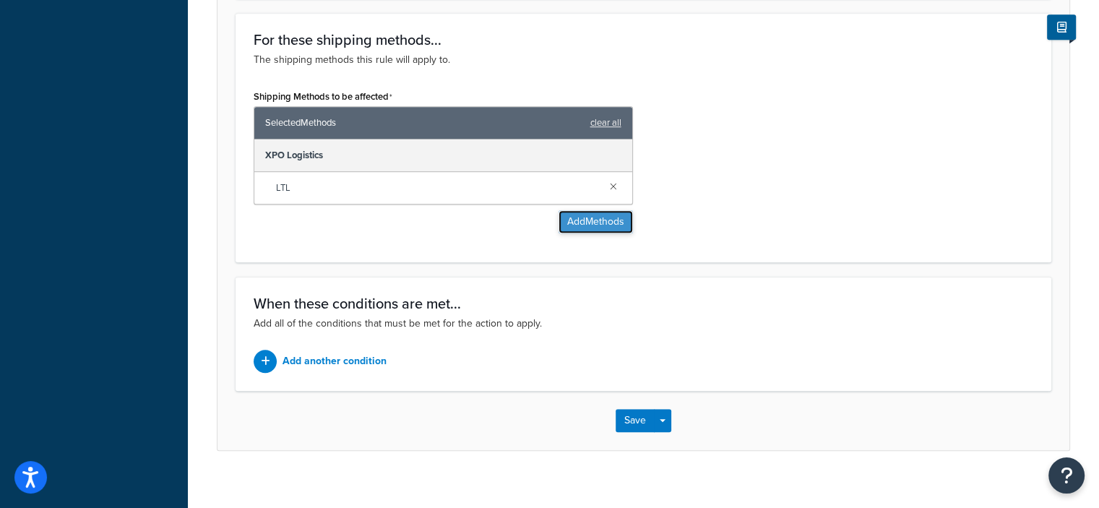
click at [617, 223] on button "Add Methods" at bounding box center [596, 221] width 74 height 23
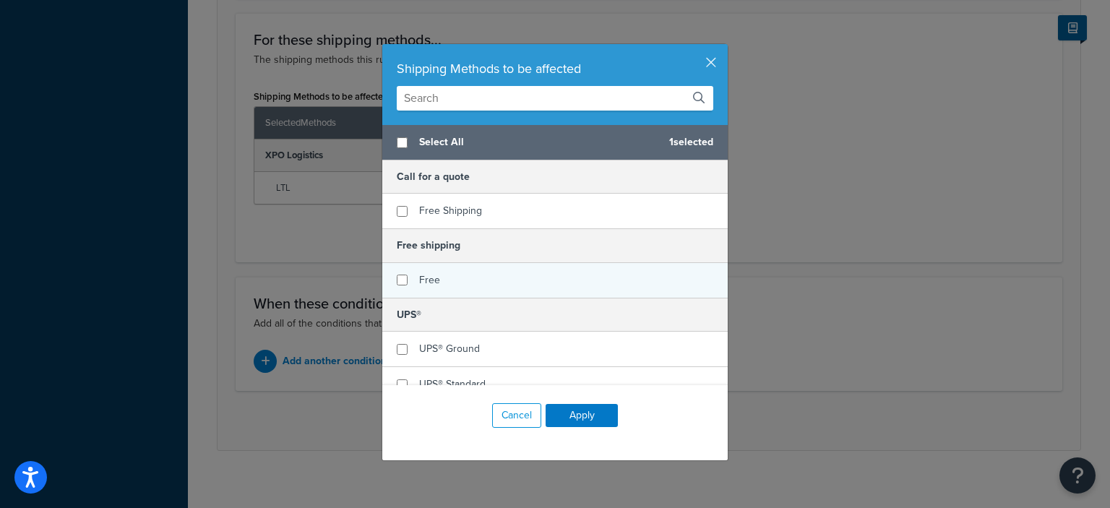
scroll to position [72, 0]
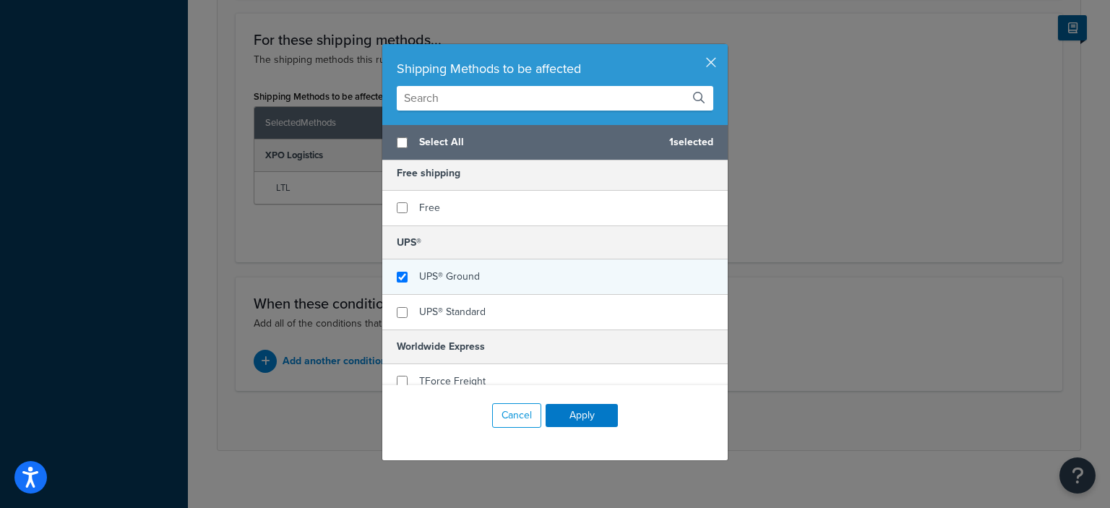
checkbox input "true"
click at [544, 271] on div "UPS® Ground" at bounding box center [554, 276] width 345 height 35
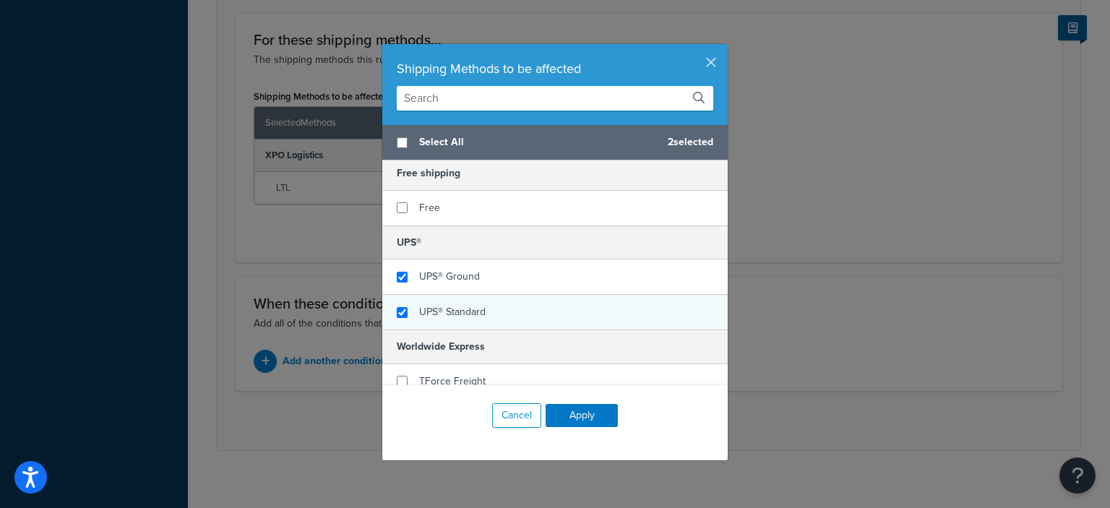
checkbox input "true"
click at [547, 305] on div "UPS® Standard" at bounding box center [554, 312] width 345 height 35
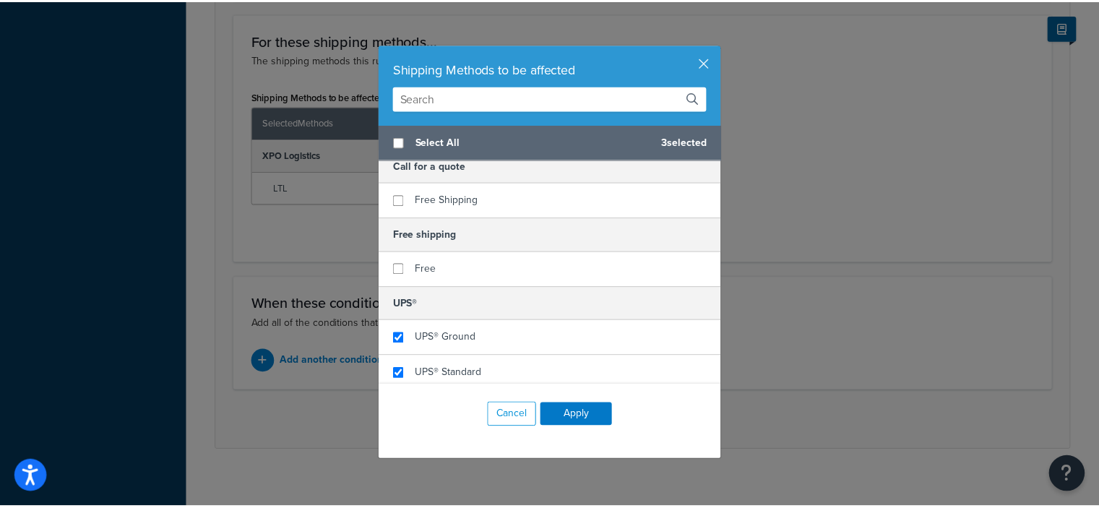
scroll to position [0, 0]
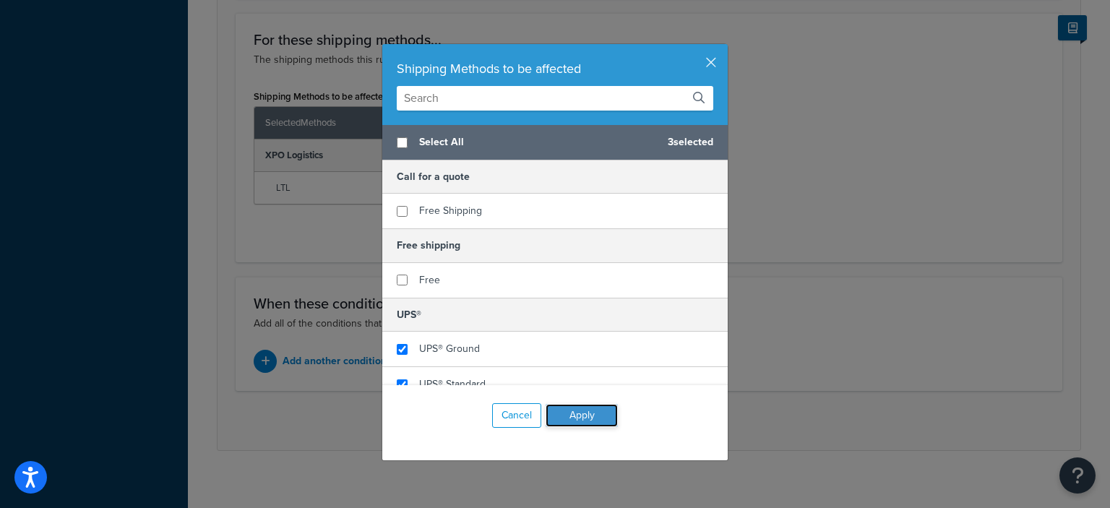
click at [578, 415] on button "Apply" at bounding box center [582, 415] width 72 height 23
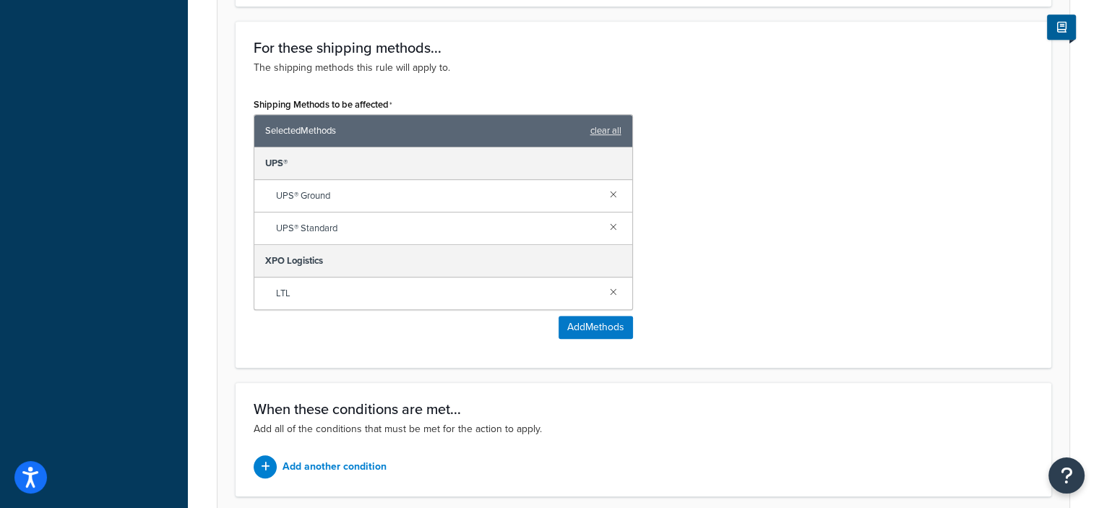
scroll to position [978, 0]
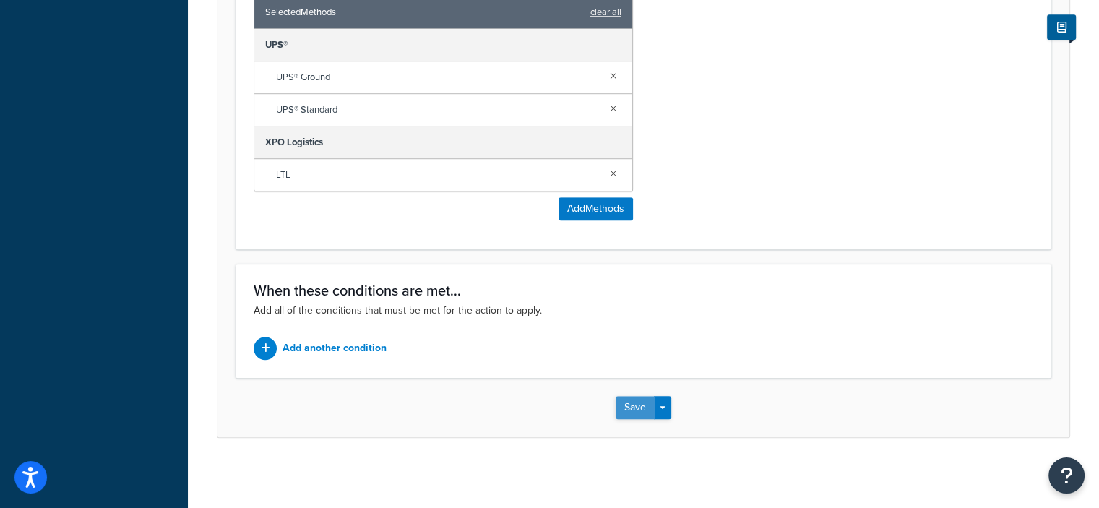
click at [638, 404] on button "Save" at bounding box center [635, 407] width 39 height 23
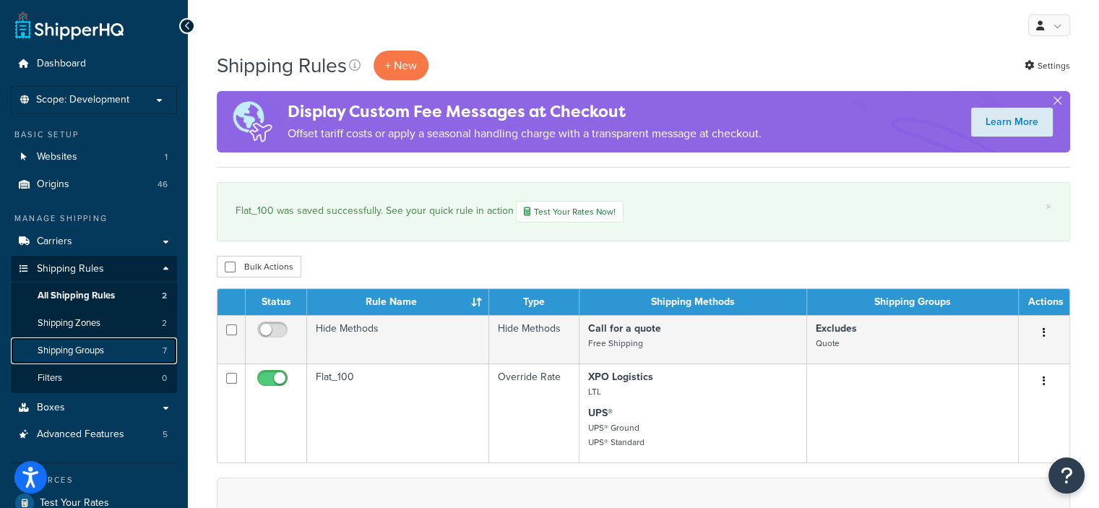
click at [86, 346] on span "Shipping Groups" at bounding box center [71, 351] width 66 height 12
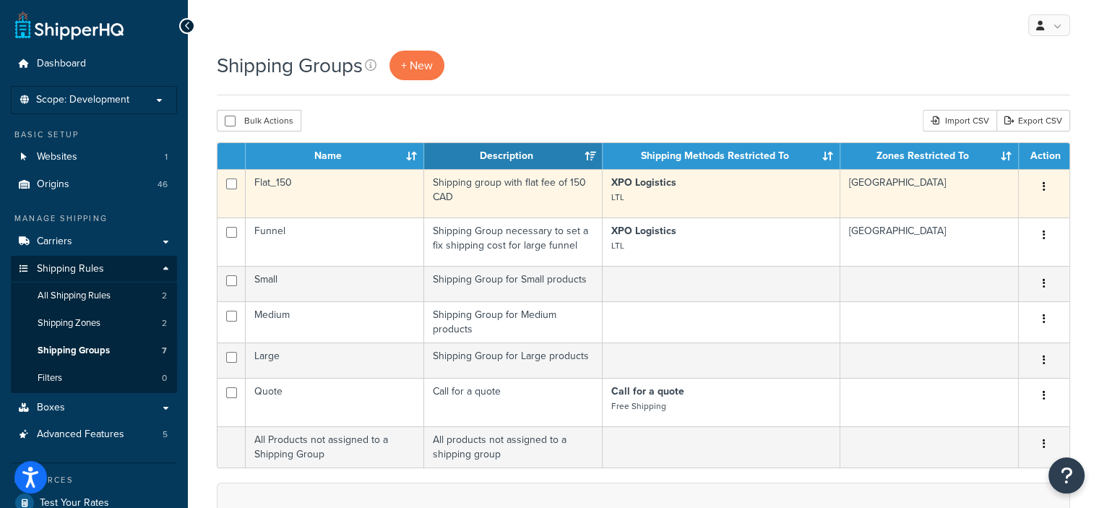
click at [358, 205] on td "Flat_150" at bounding box center [335, 193] width 179 height 48
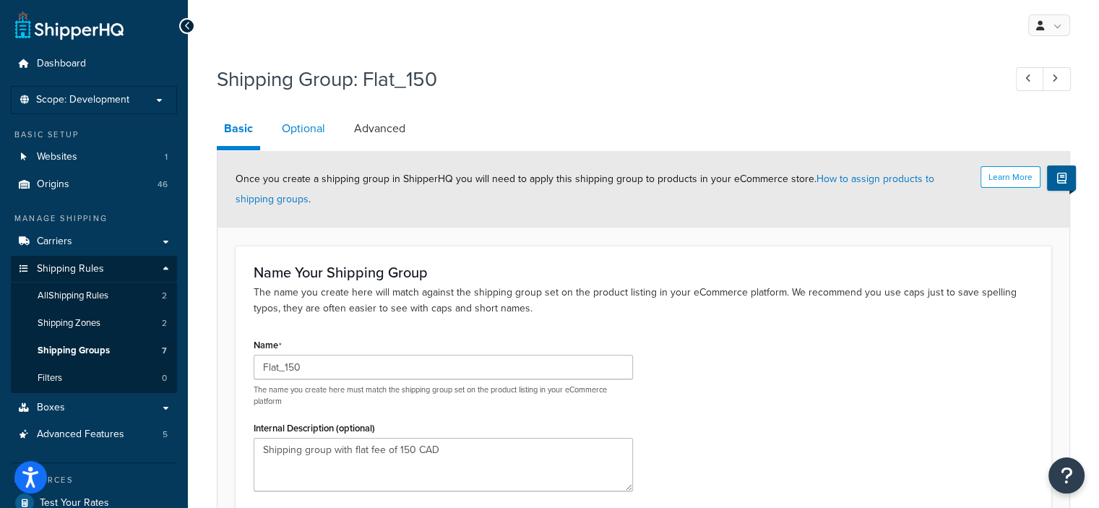
click at [304, 135] on link "Optional" at bounding box center [304, 128] width 58 height 35
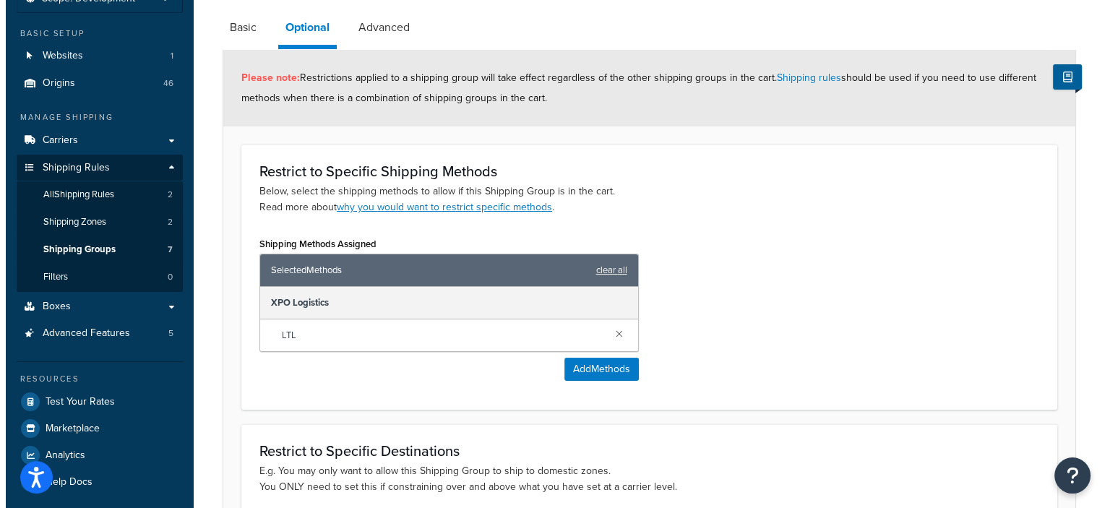
scroll to position [145, 0]
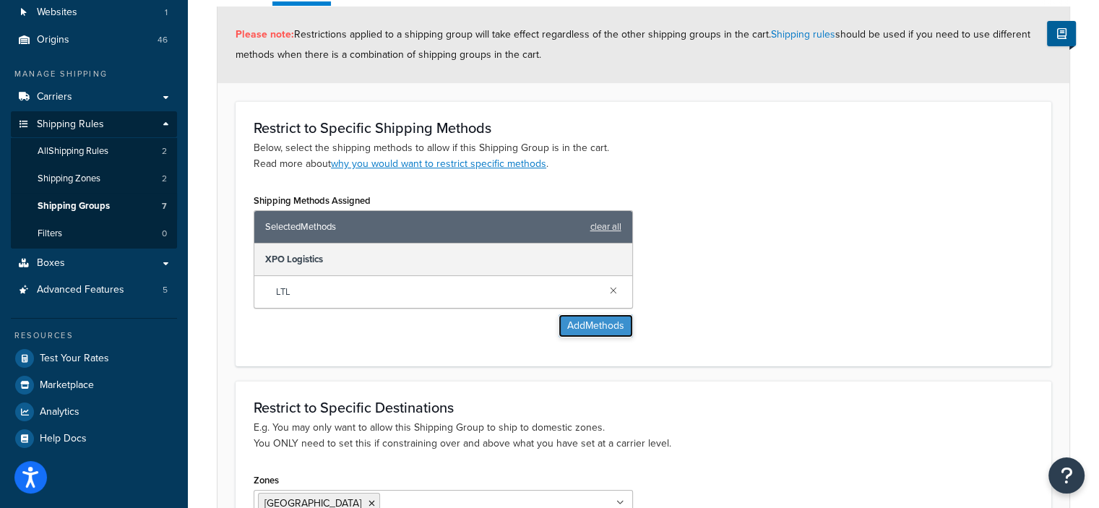
click at [613, 321] on button "Add Methods" at bounding box center [596, 325] width 74 height 23
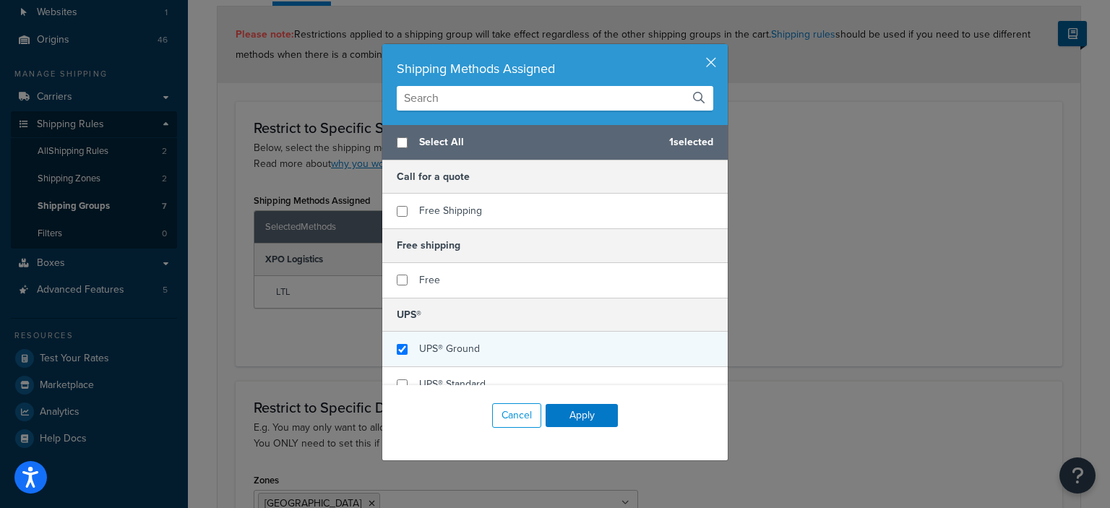
checkbox input "true"
click at [546, 342] on div "UPS® Ground" at bounding box center [554, 349] width 345 height 35
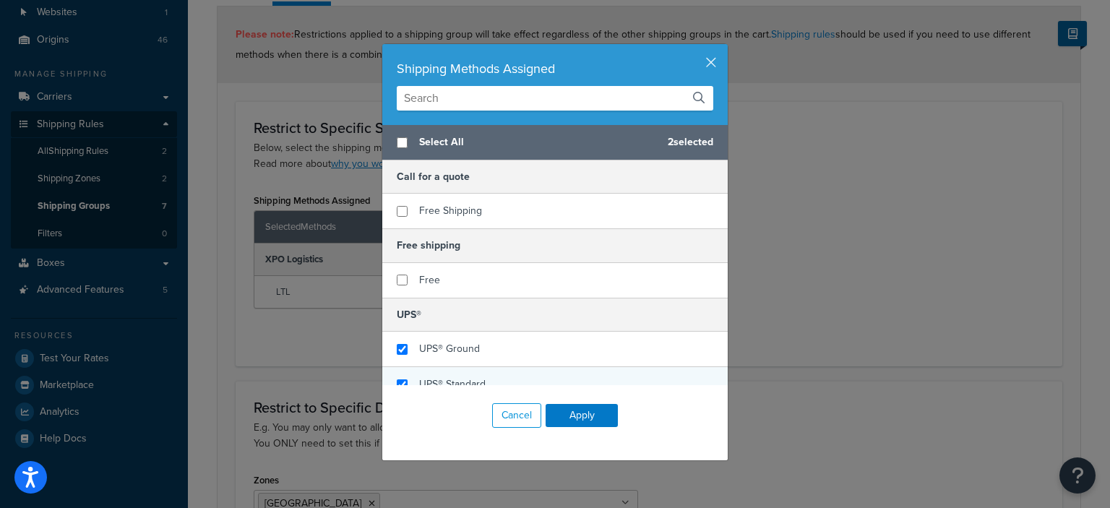
checkbox input "true"
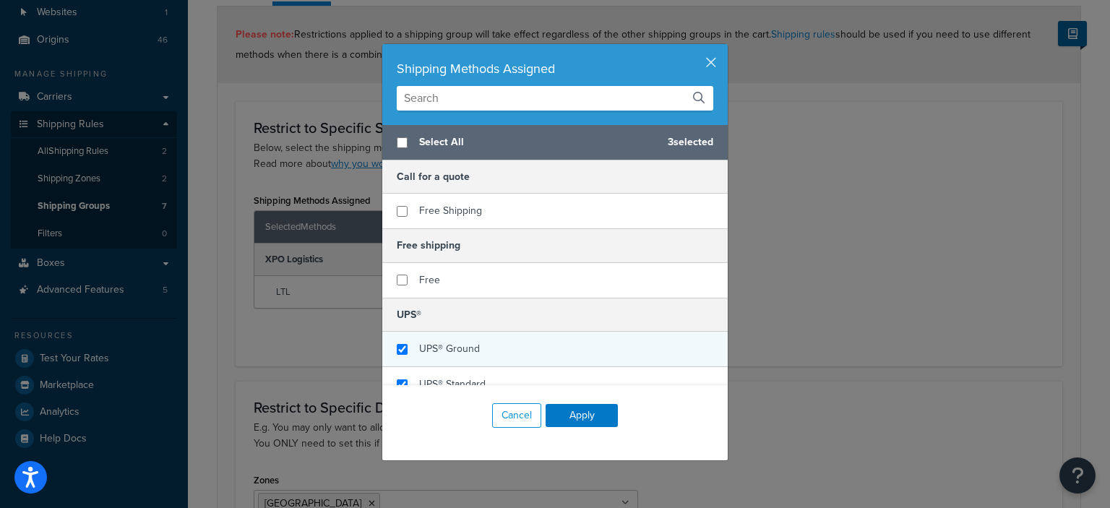
drag, startPoint x: 545, startPoint y: 373, endPoint x: 551, endPoint y: 362, distance: 12.3
click at [544, 373] on div "UPS® Standard" at bounding box center [554, 384] width 345 height 35
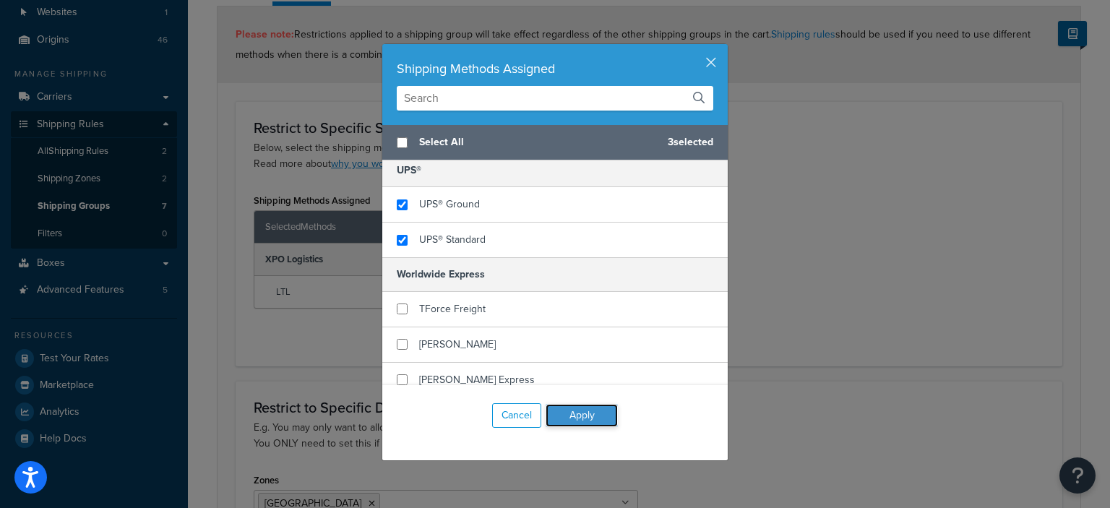
click at [564, 413] on button "Apply" at bounding box center [582, 415] width 72 height 23
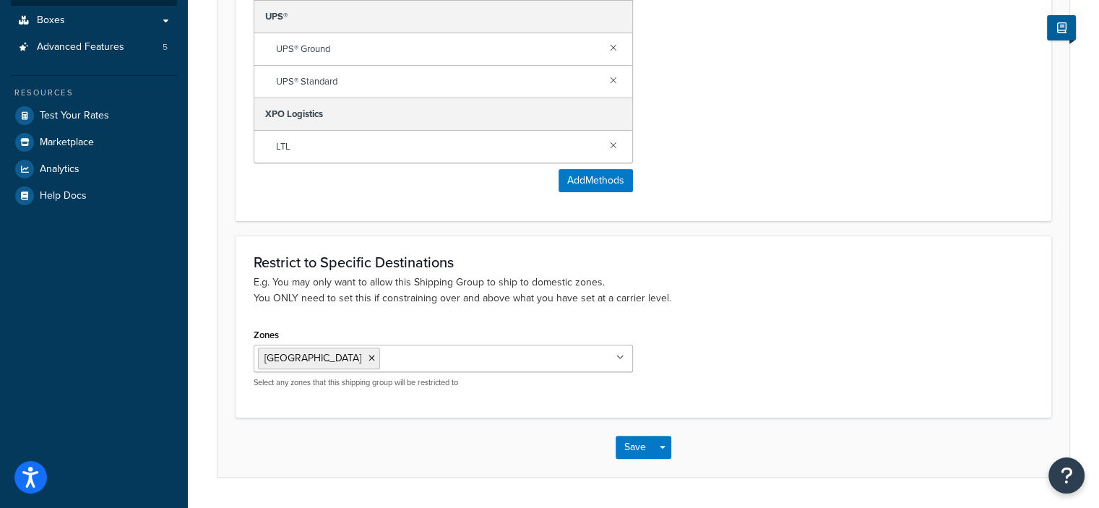
scroll to position [427, 0]
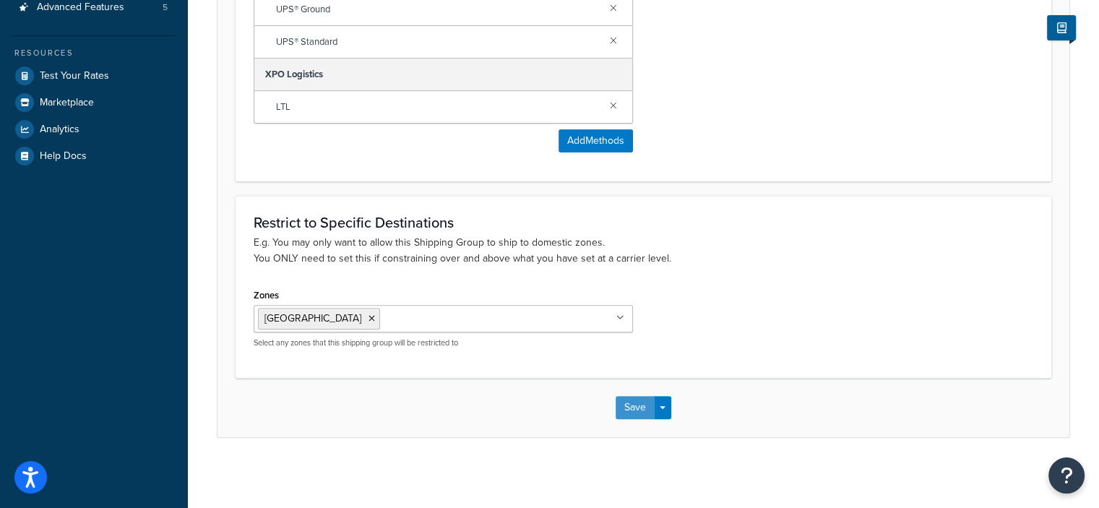
click at [637, 408] on button "Save" at bounding box center [635, 407] width 39 height 23
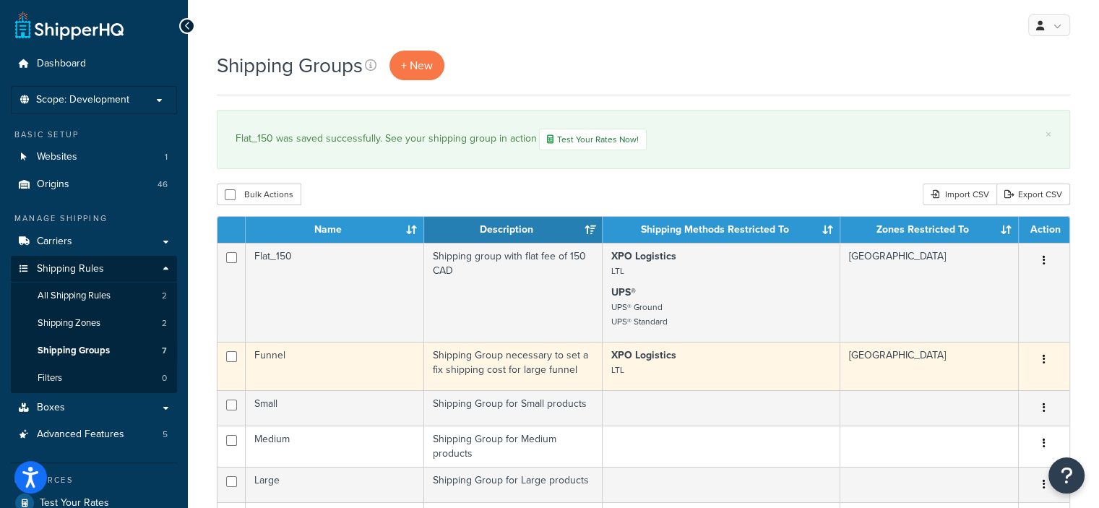
click at [487, 366] on td "Shipping Group necessary to set a fix shipping cost for large funnel" at bounding box center [513, 366] width 179 height 48
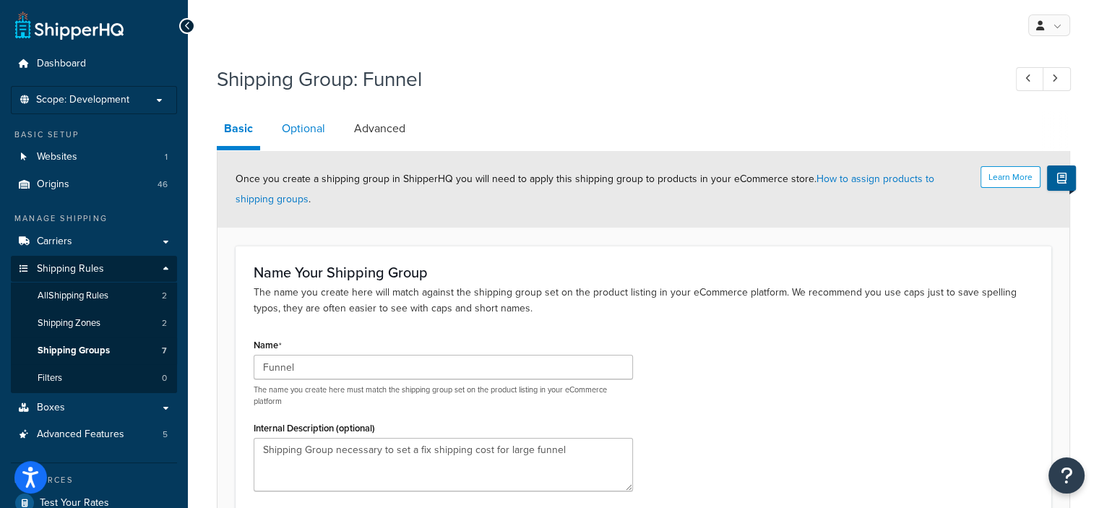
click at [295, 139] on link "Optional" at bounding box center [304, 128] width 58 height 35
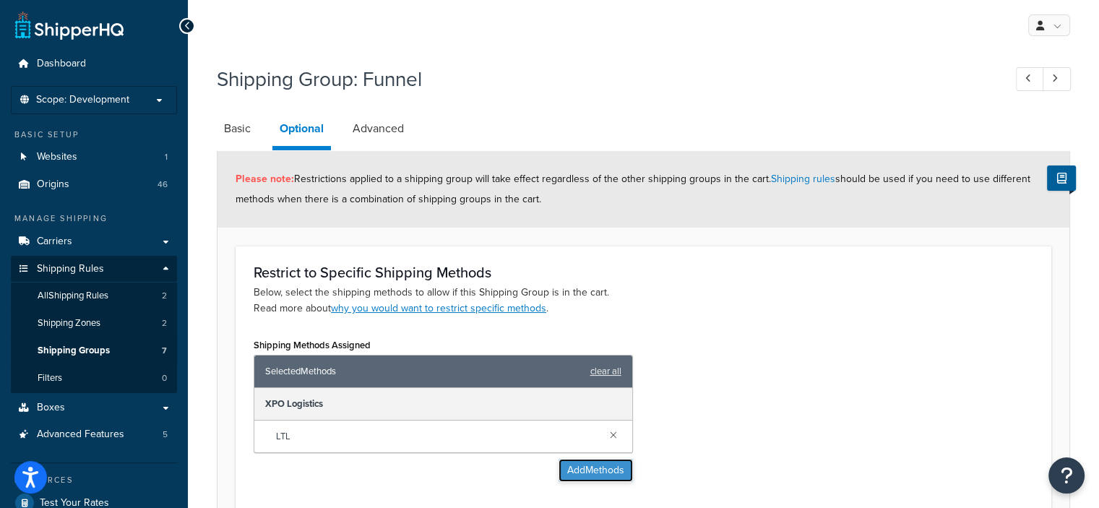
click at [567, 473] on button "Add Methods" at bounding box center [596, 470] width 74 height 23
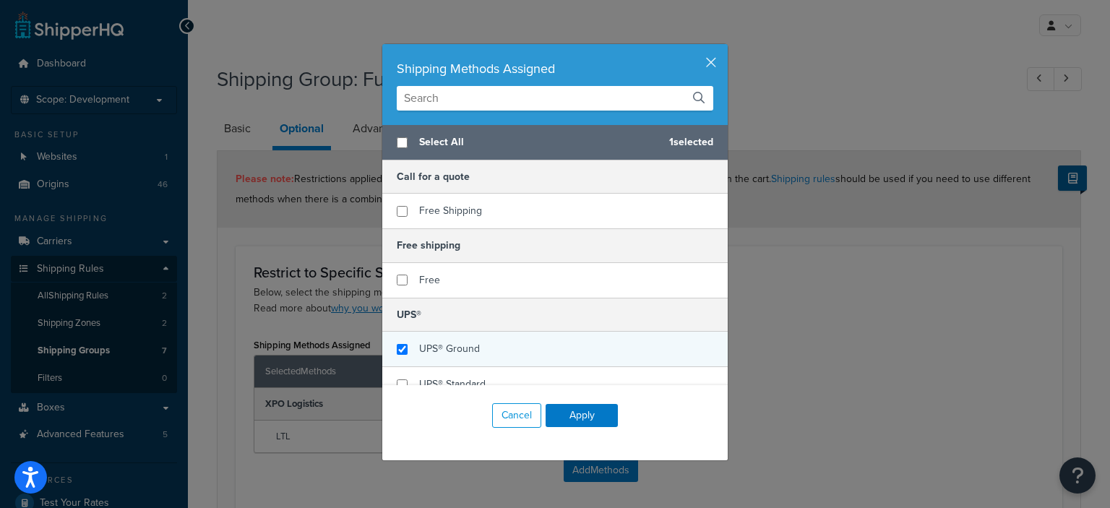
checkbox input "true"
click at [486, 357] on div "UPS® Ground" at bounding box center [554, 349] width 345 height 35
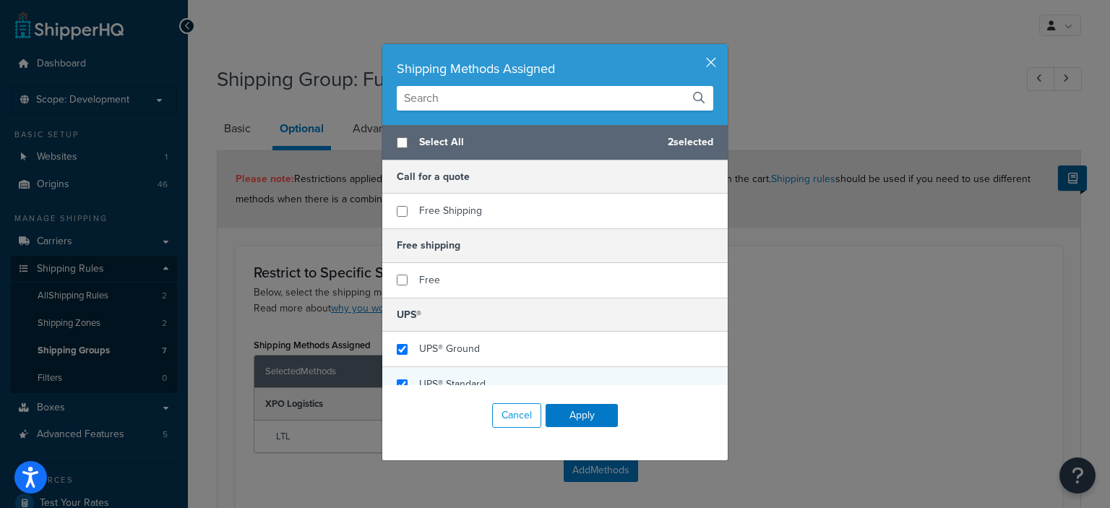
checkbox input "true"
click at [493, 382] on div "UPS® Standard" at bounding box center [554, 384] width 345 height 35
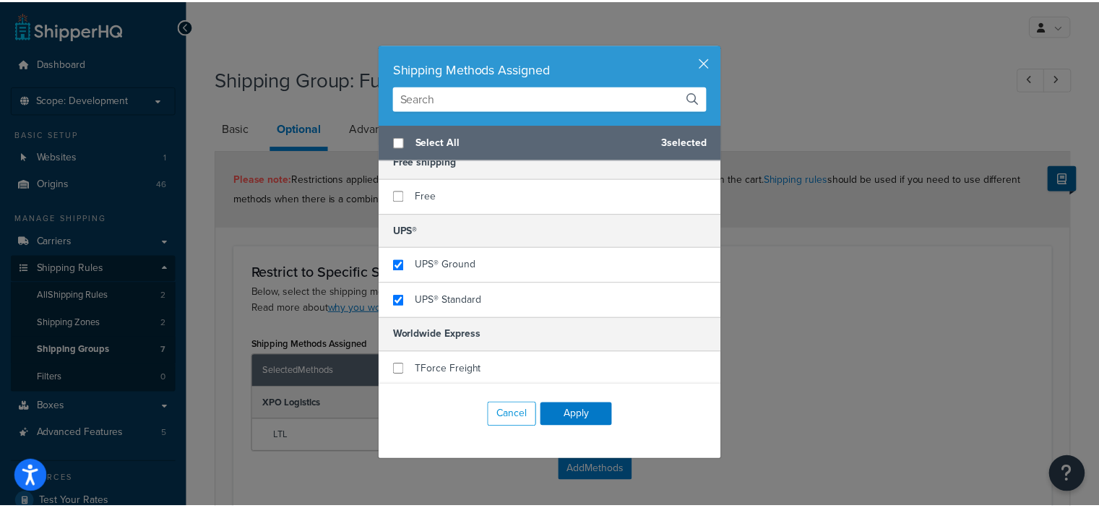
scroll to position [145, 0]
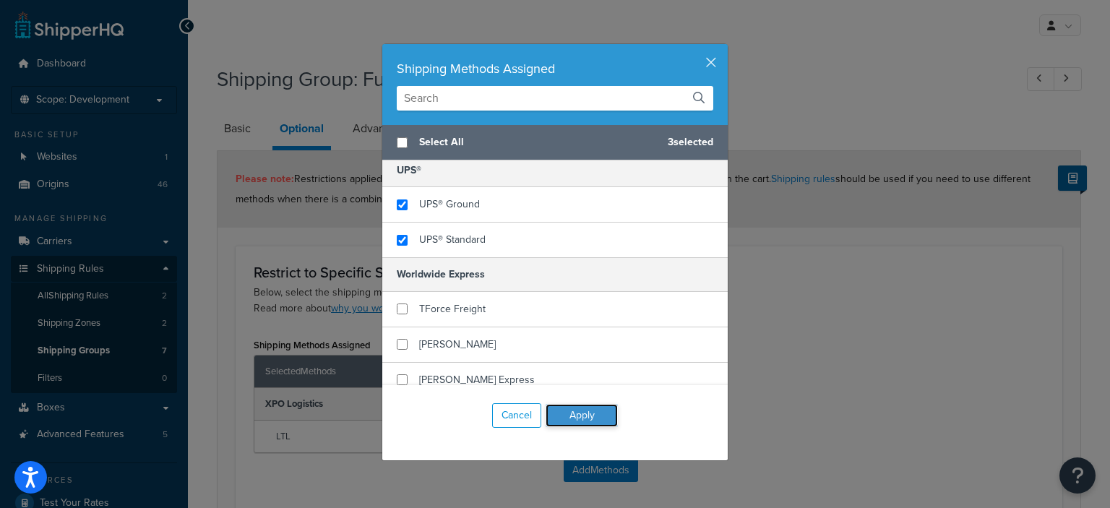
click at [573, 426] on button "Apply" at bounding box center [582, 415] width 72 height 23
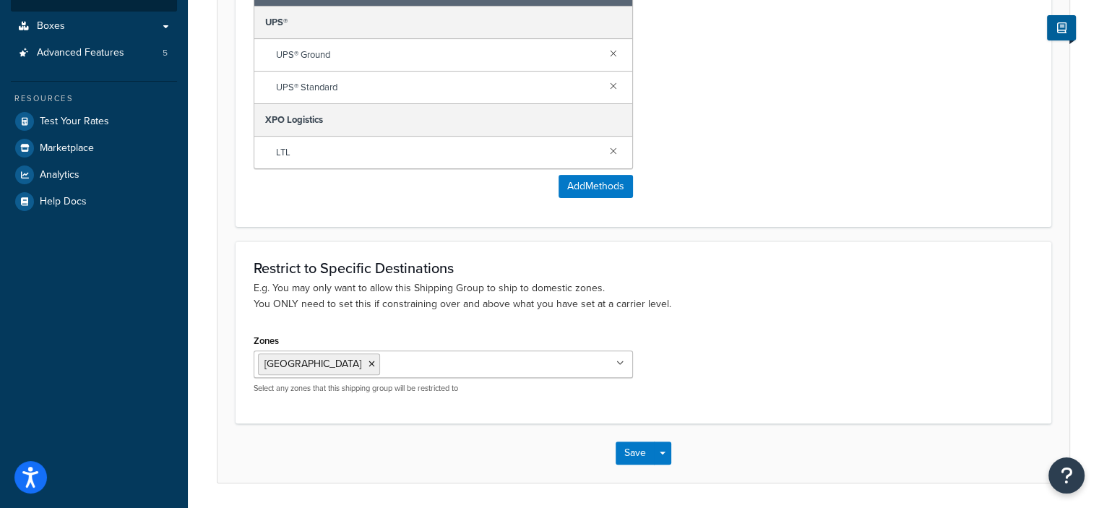
scroll to position [427, 0]
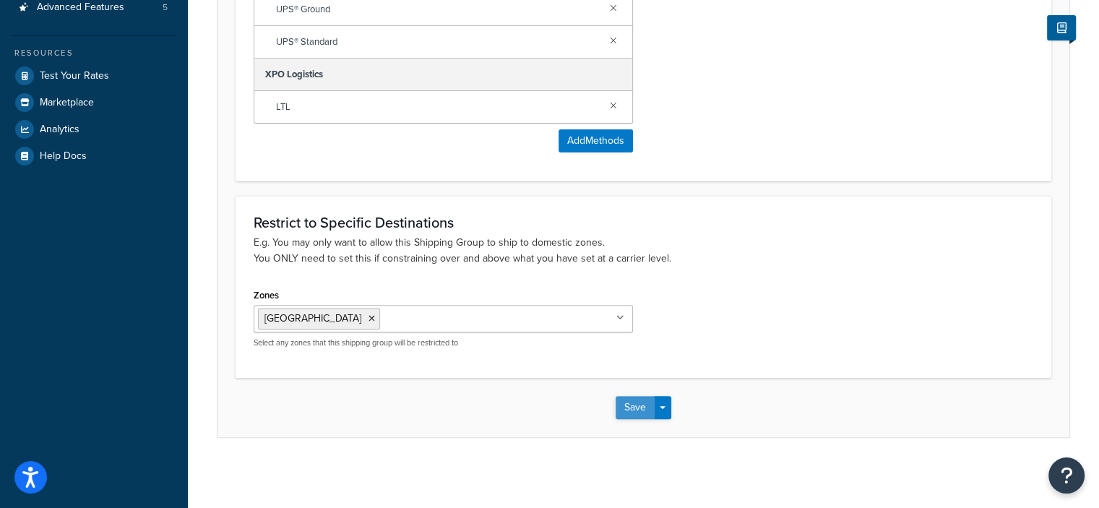
click at [635, 408] on button "Save" at bounding box center [635, 407] width 39 height 23
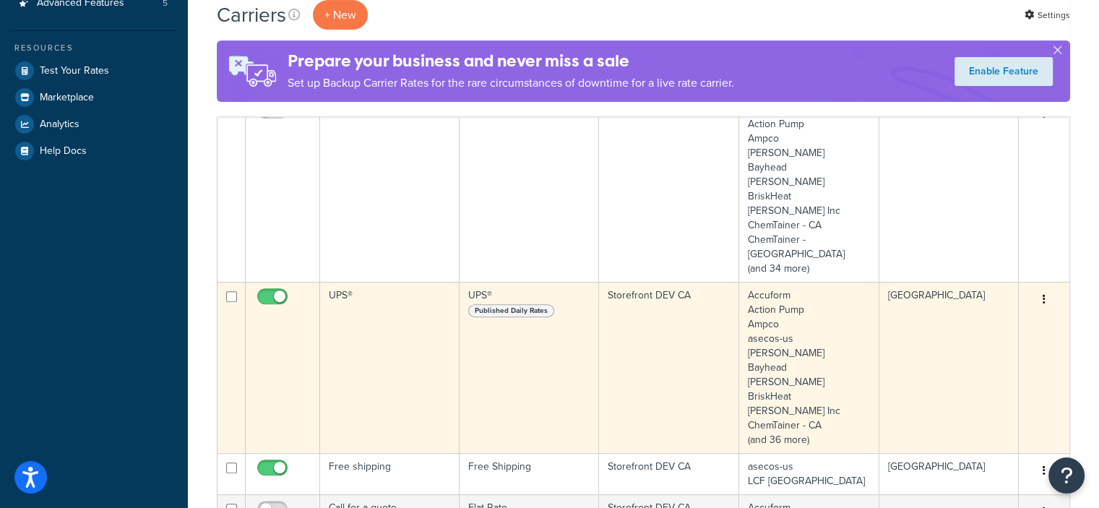
scroll to position [434, 0]
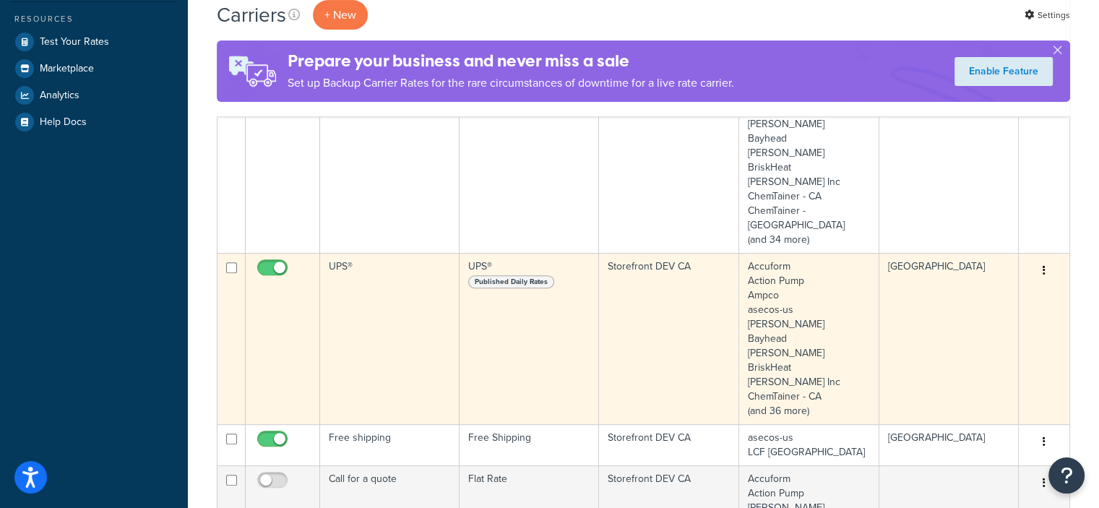
click at [410, 288] on td "UPS®" at bounding box center [389, 338] width 139 height 171
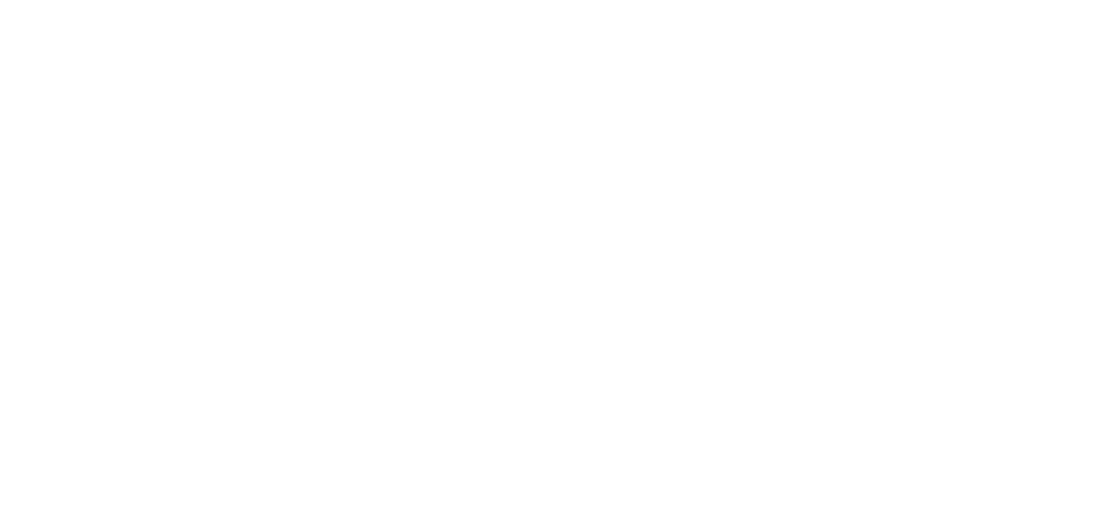
select select "ups"
select select "us"
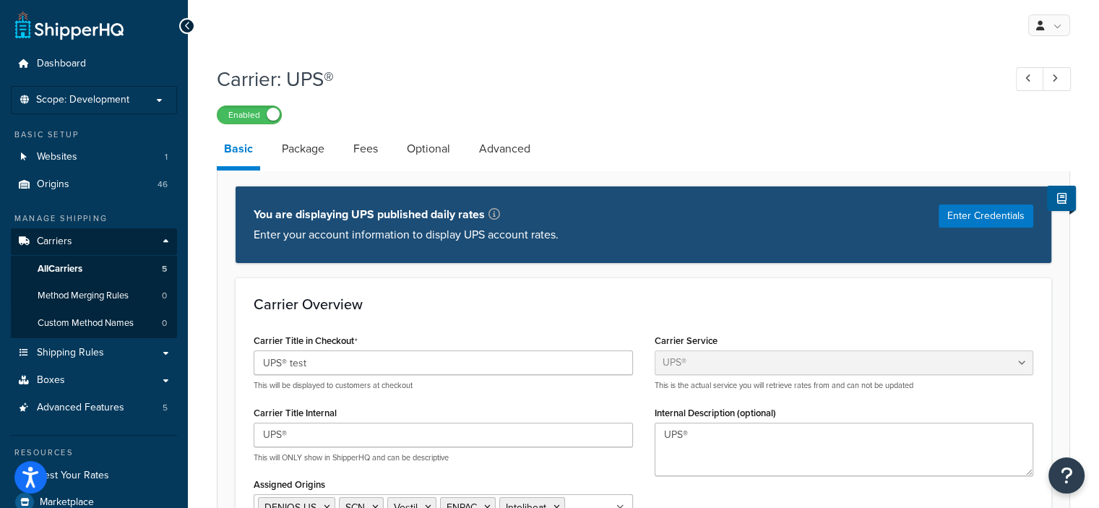
click at [1057, 82] on icon at bounding box center [1055, 78] width 6 height 9
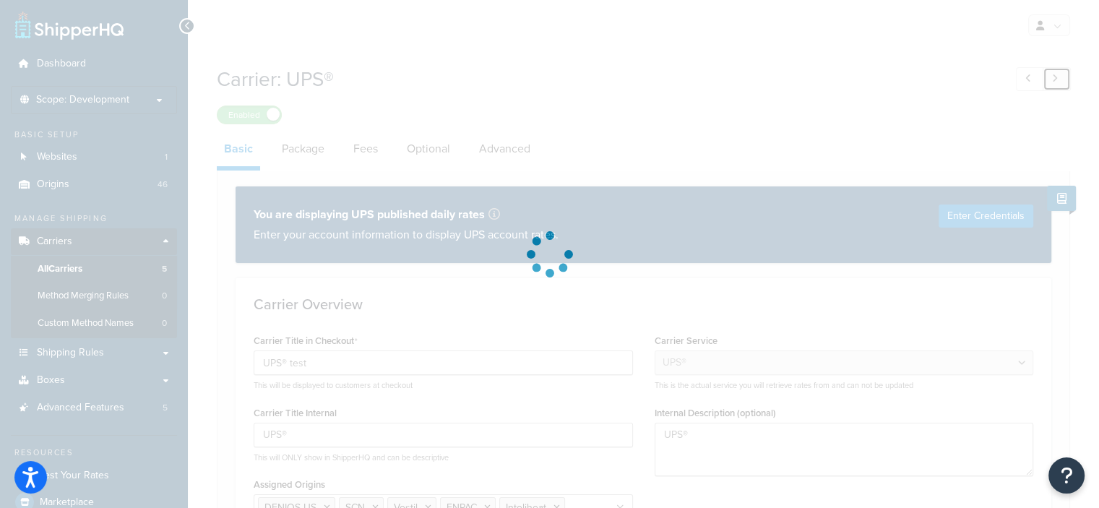
type input "Call for a quote"
type textarea "Call for a quote"
select select "item"
select select "flat"
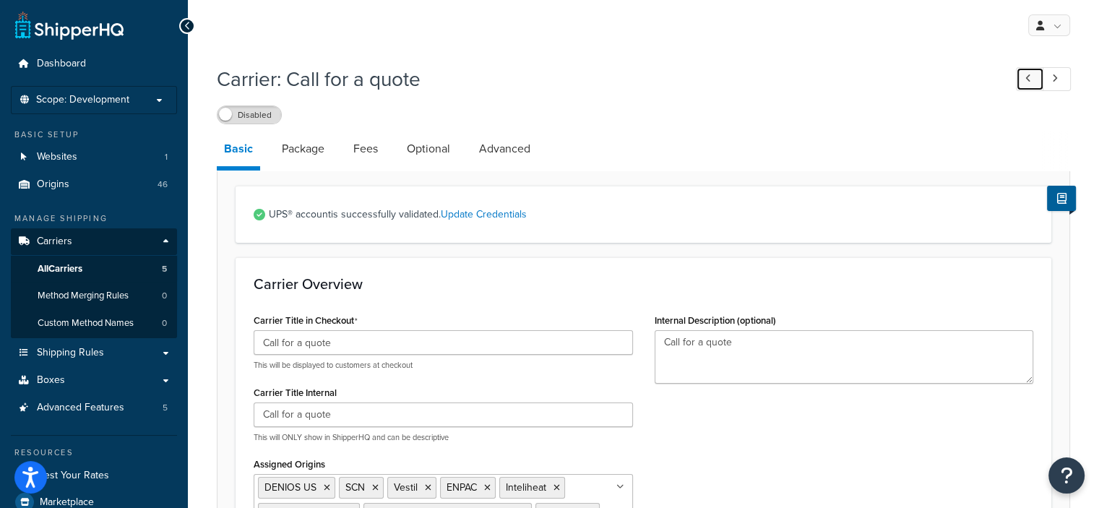
click at [1027, 77] on icon at bounding box center [1029, 78] width 6 height 9
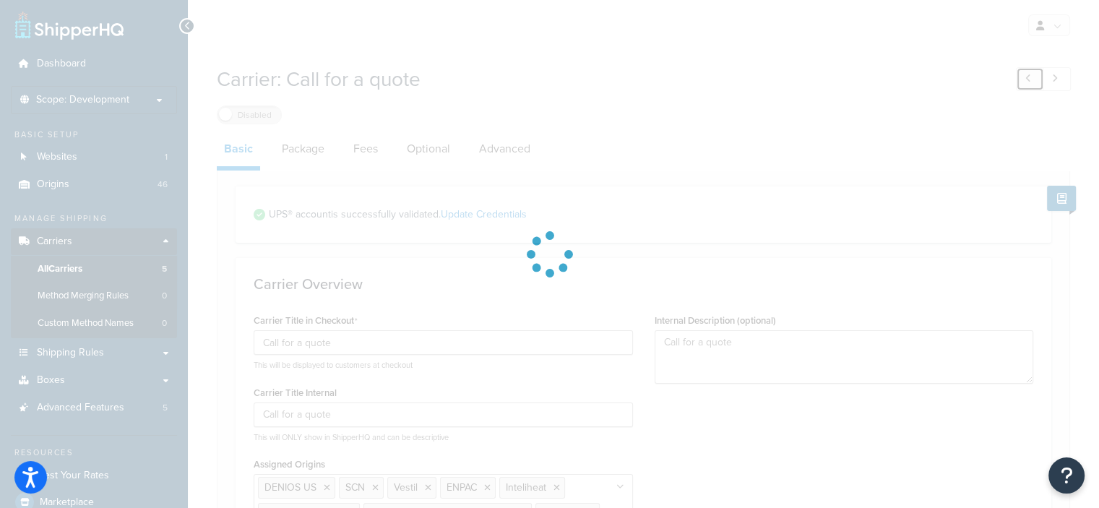
type input "UPS® test"
type input "UPS®"
type textarea "UPS®"
select select "us"
select select "ups"
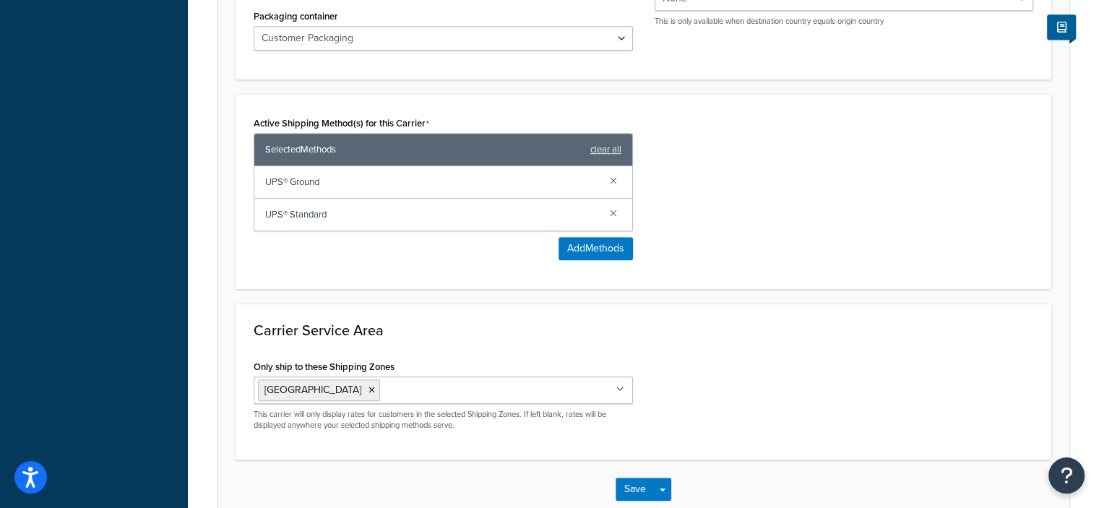
scroll to position [925, 0]
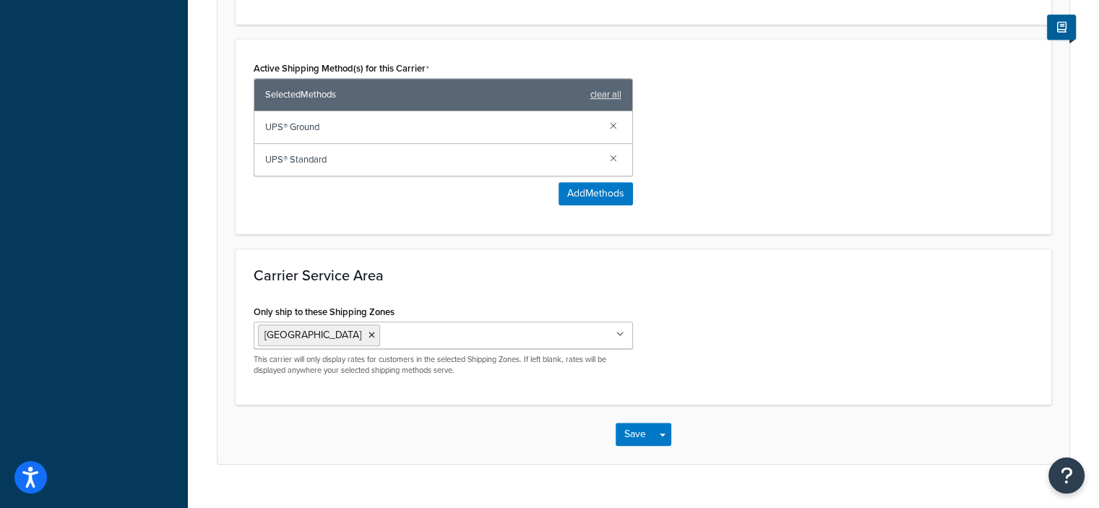
drag, startPoint x: 687, startPoint y: 131, endPoint x: 693, endPoint y: 138, distance: 9.7
click at [687, 131] on div "Active Shipping Method(s) for this Carrier Selected Methods clear all UPS® Grou…" at bounding box center [644, 137] width 802 height 158
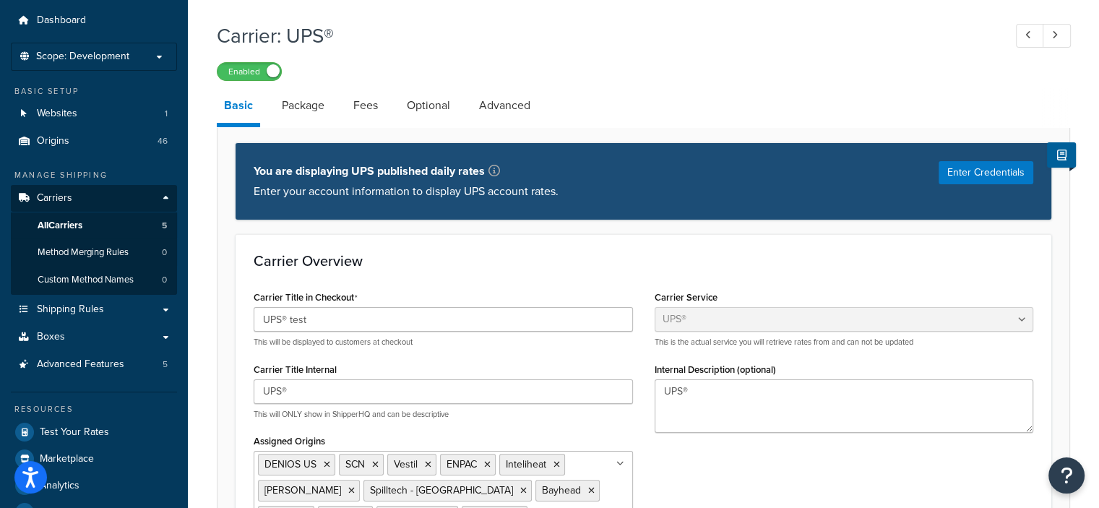
scroll to position [0, 0]
